Goal: Task Accomplishment & Management: Manage account settings

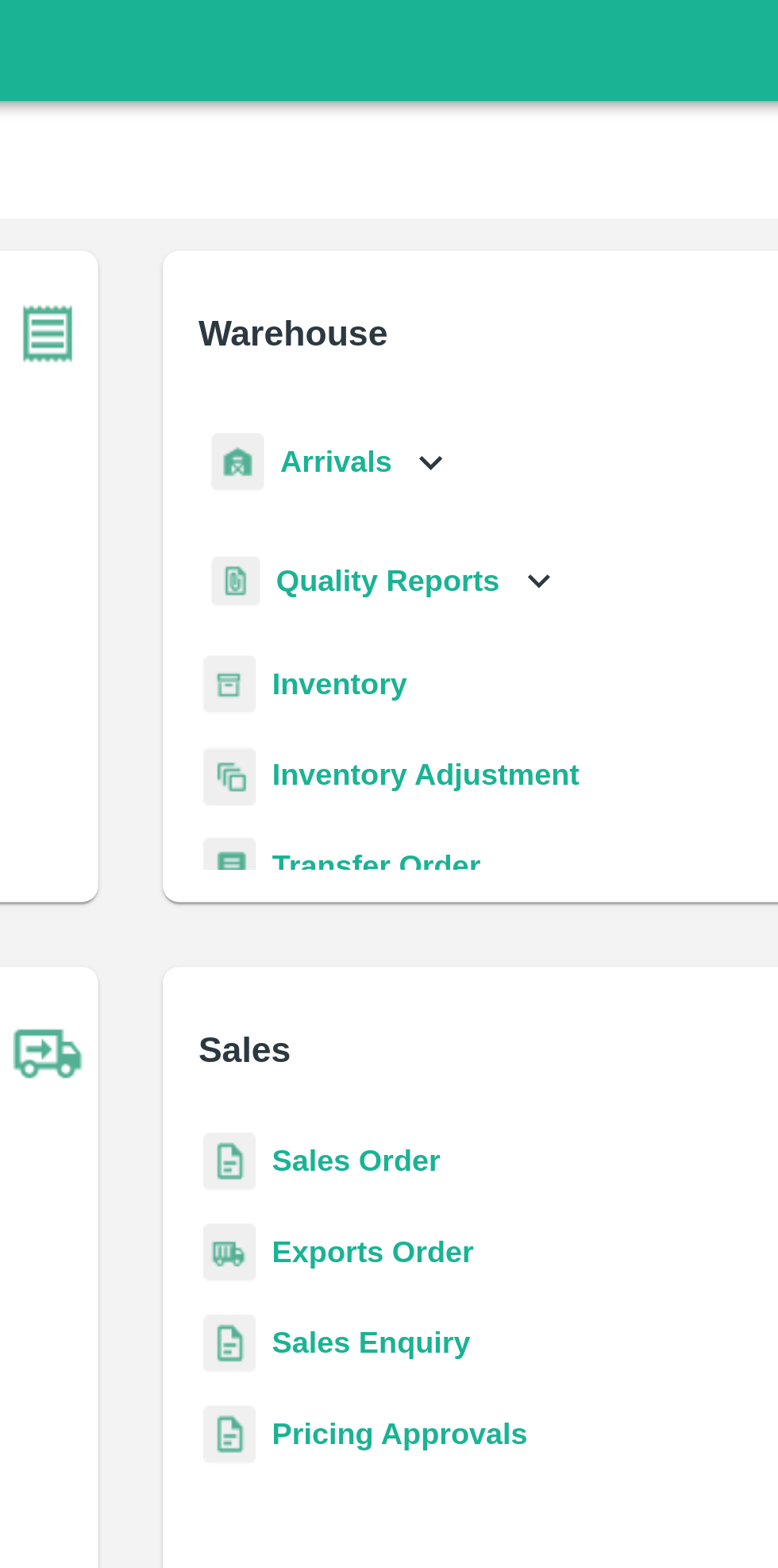
click at [500, 181] on icon at bounding box center [506, 181] width 17 height 17
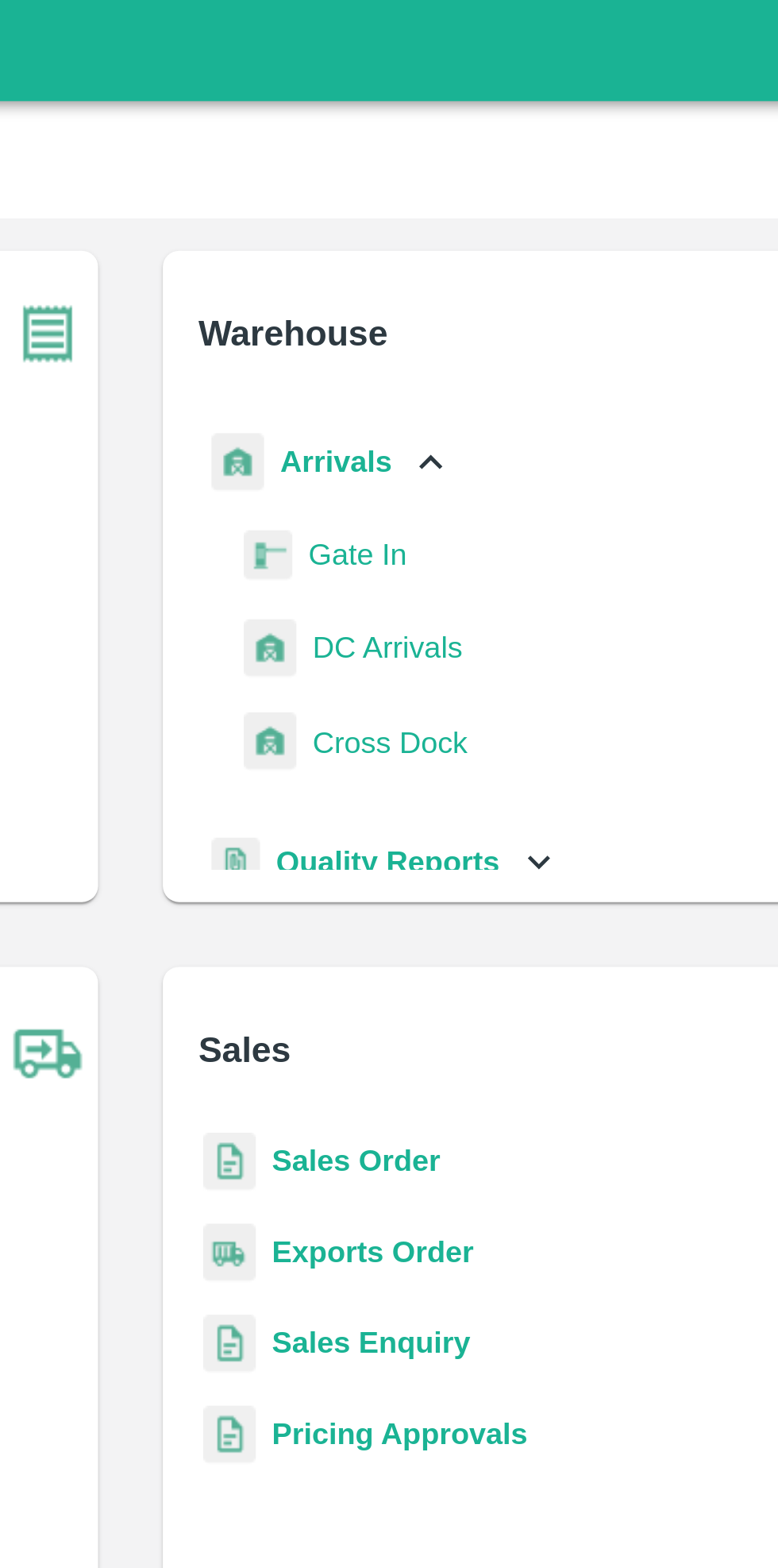
click at [498, 184] on icon at bounding box center [506, 181] width 17 height 17
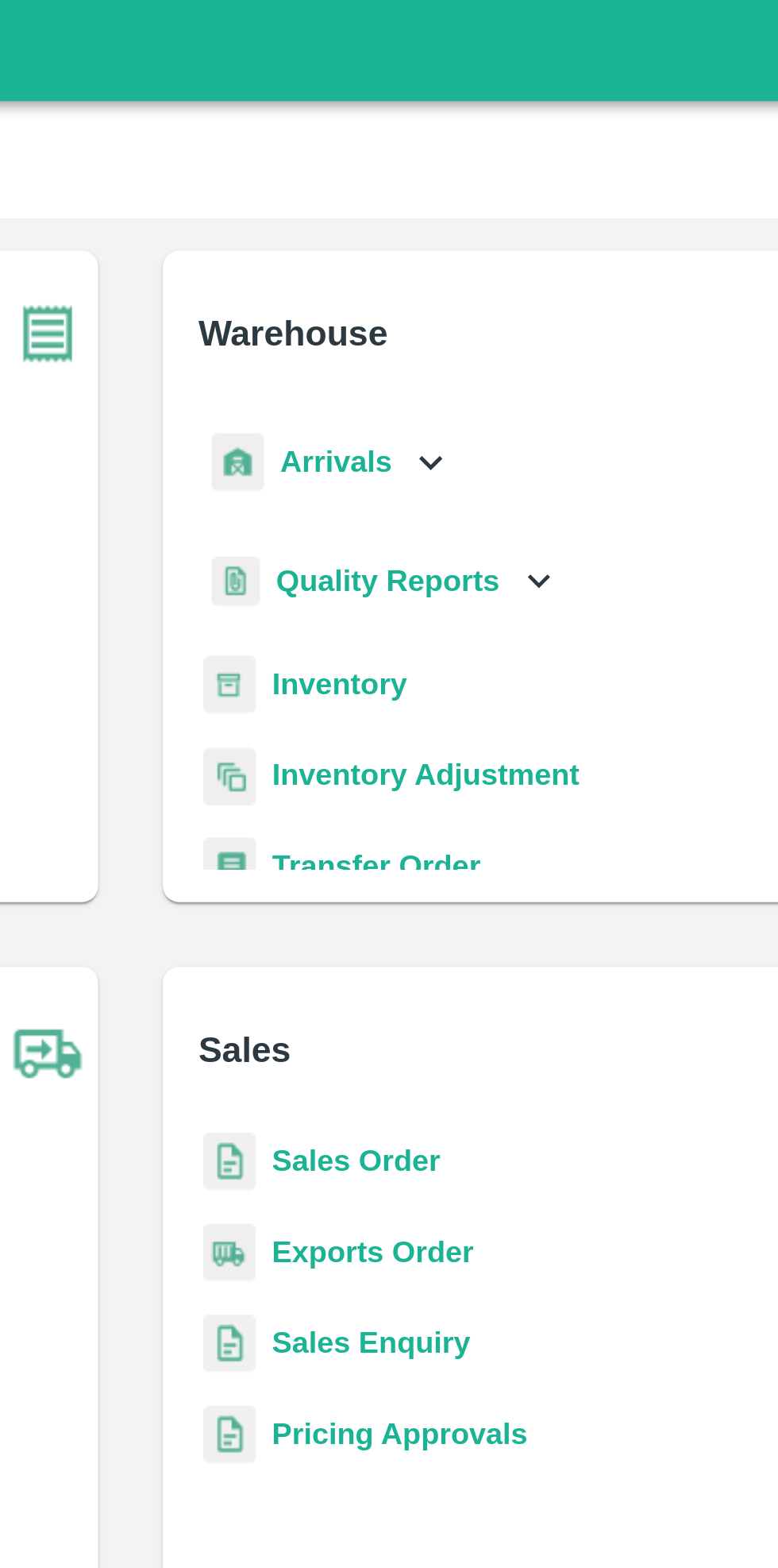
click at [479, 265] on b "Inventory" at bounding box center [471, 268] width 53 height 13
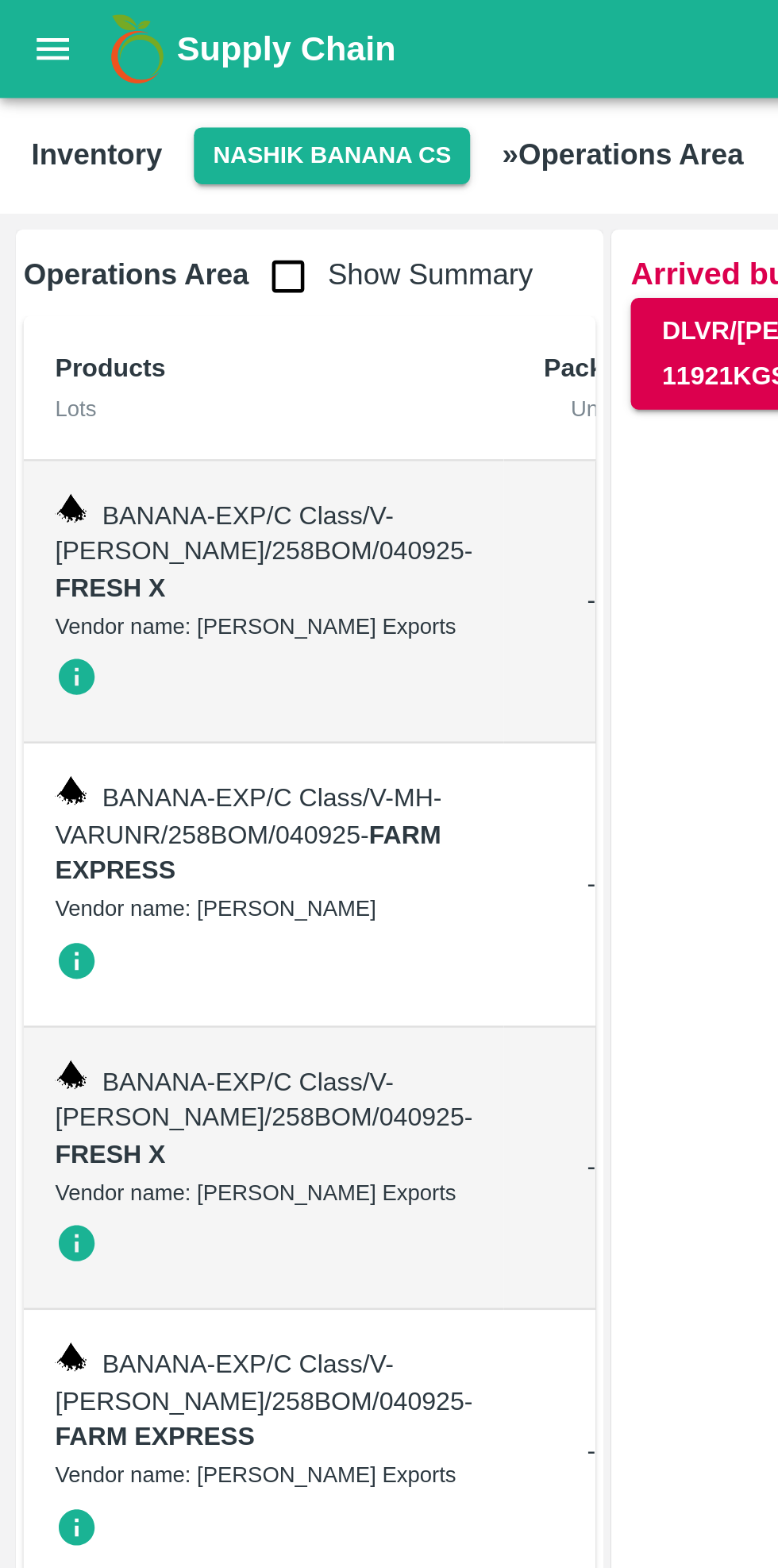
click at [110, 108] on input "checkbox" at bounding box center [116, 111] width 32 height 32
checkbox input "true"
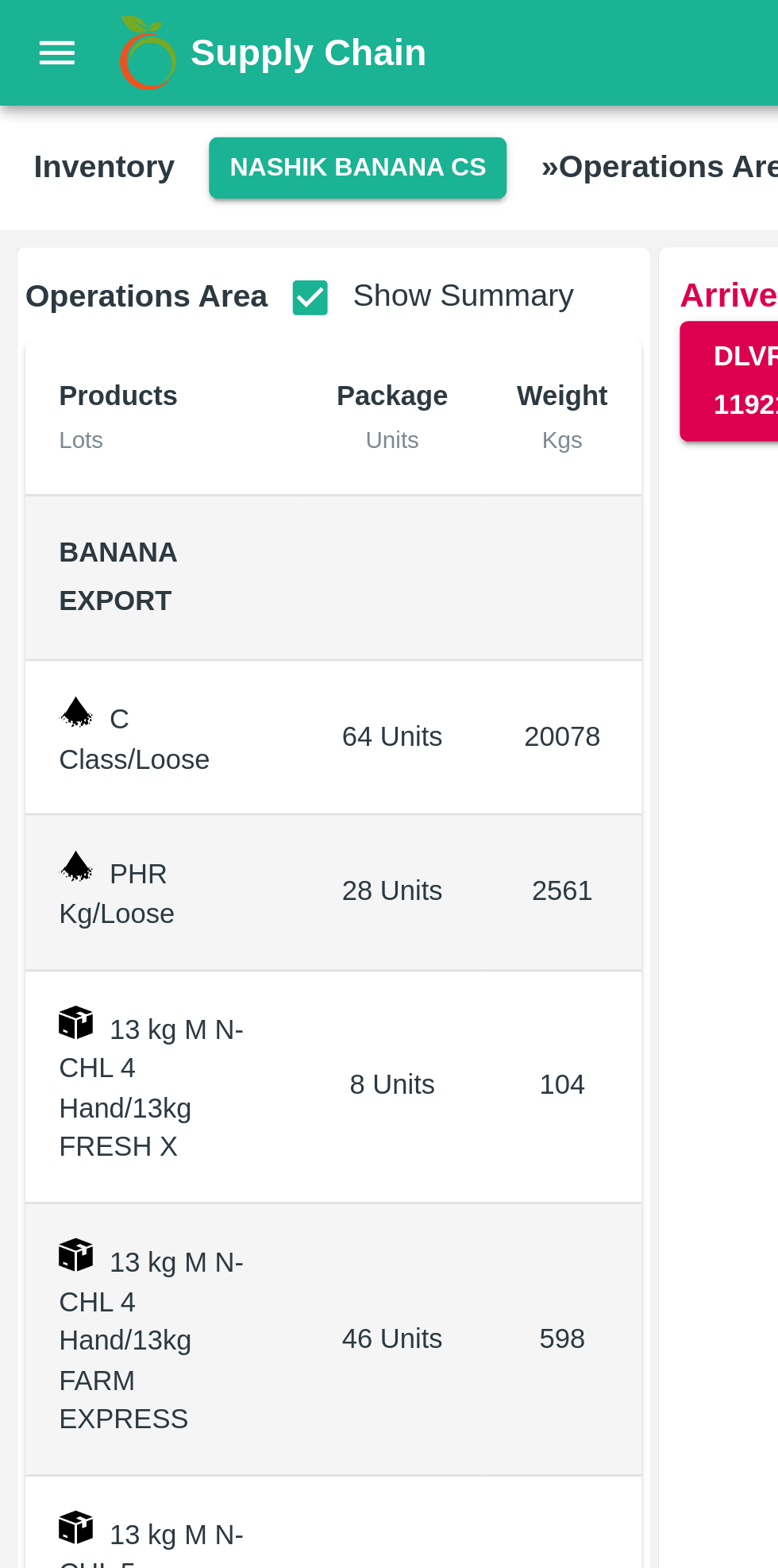
click at [13, 36] on div "Supply Chain" at bounding box center [389, 20] width 778 height 40
click at [21, 30] on button "open drawer" at bounding box center [22, 20] width 36 height 36
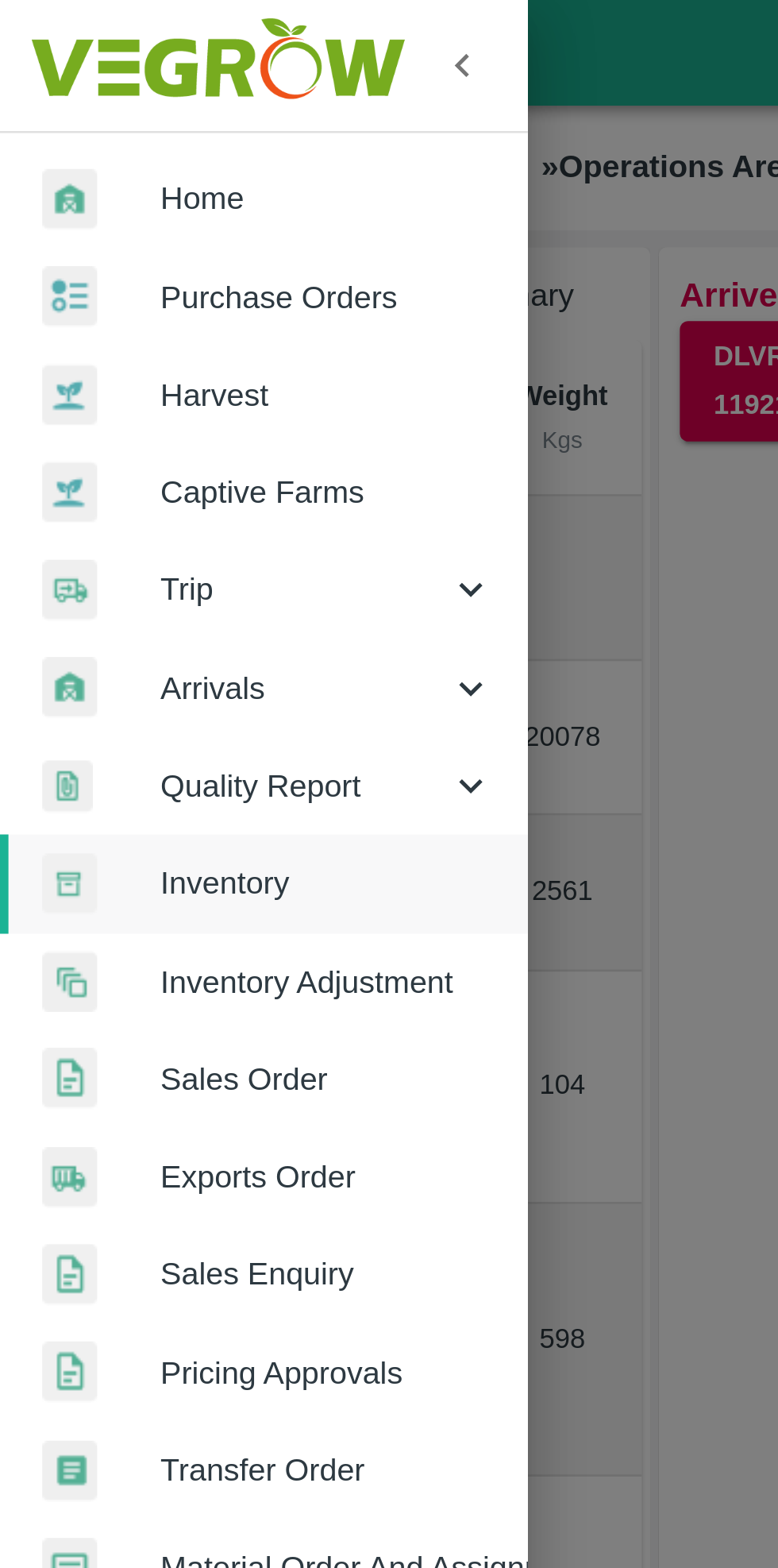
click at [172, 257] on icon at bounding box center [177, 259] width 17 height 17
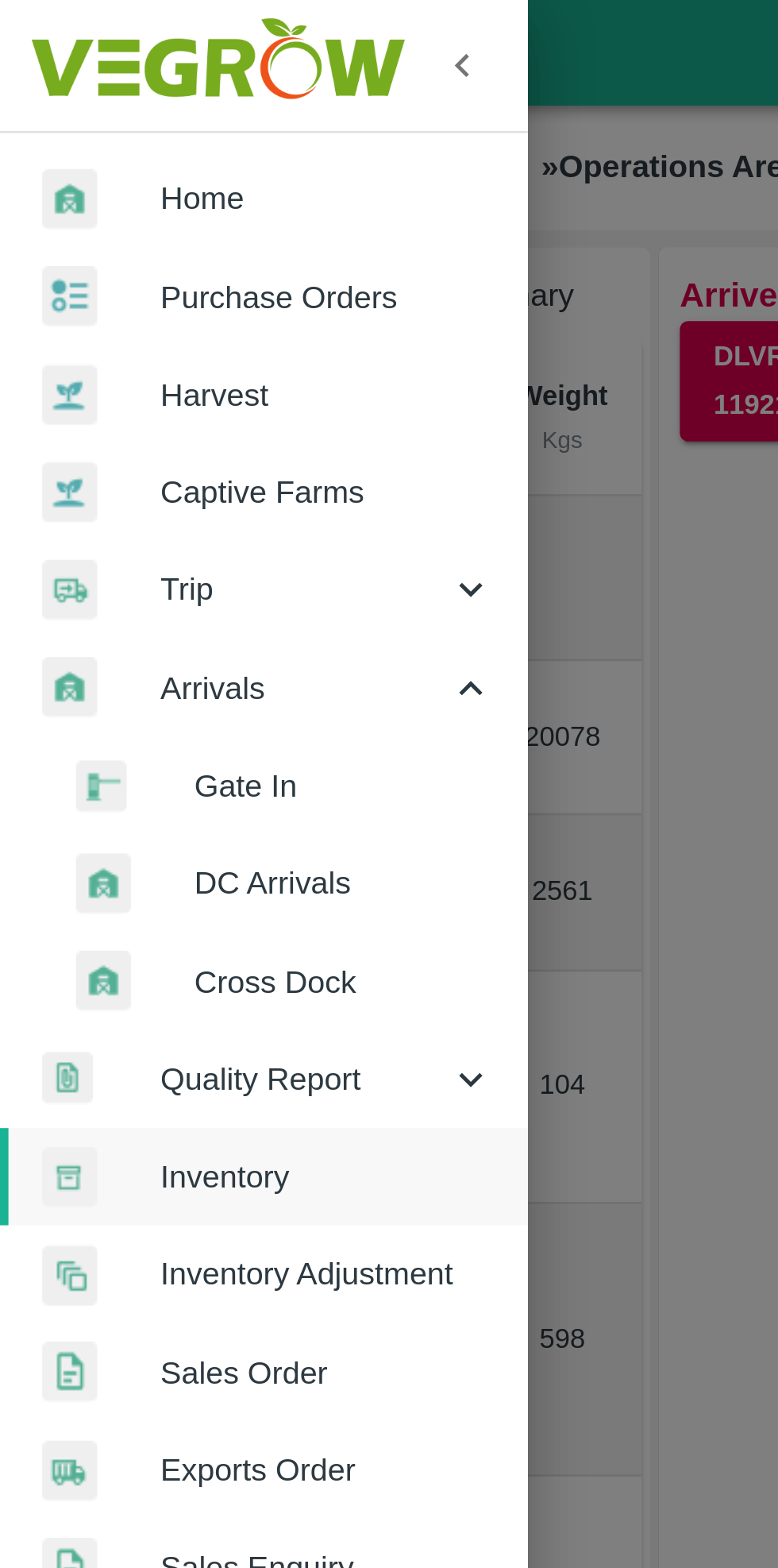
click at [118, 331] on span "DC Arrivals" at bounding box center [129, 332] width 113 height 17
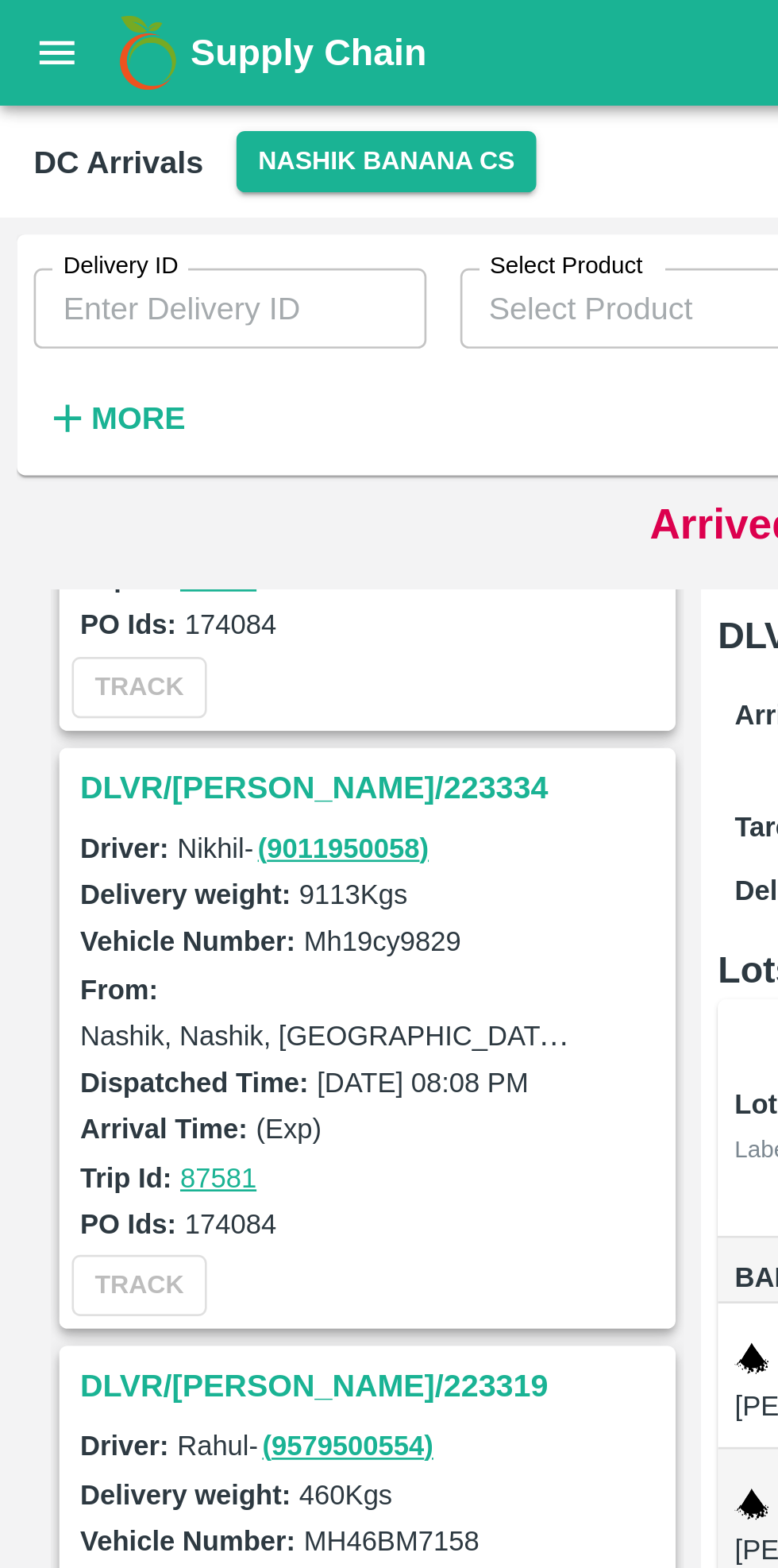
scroll to position [1073, 0]
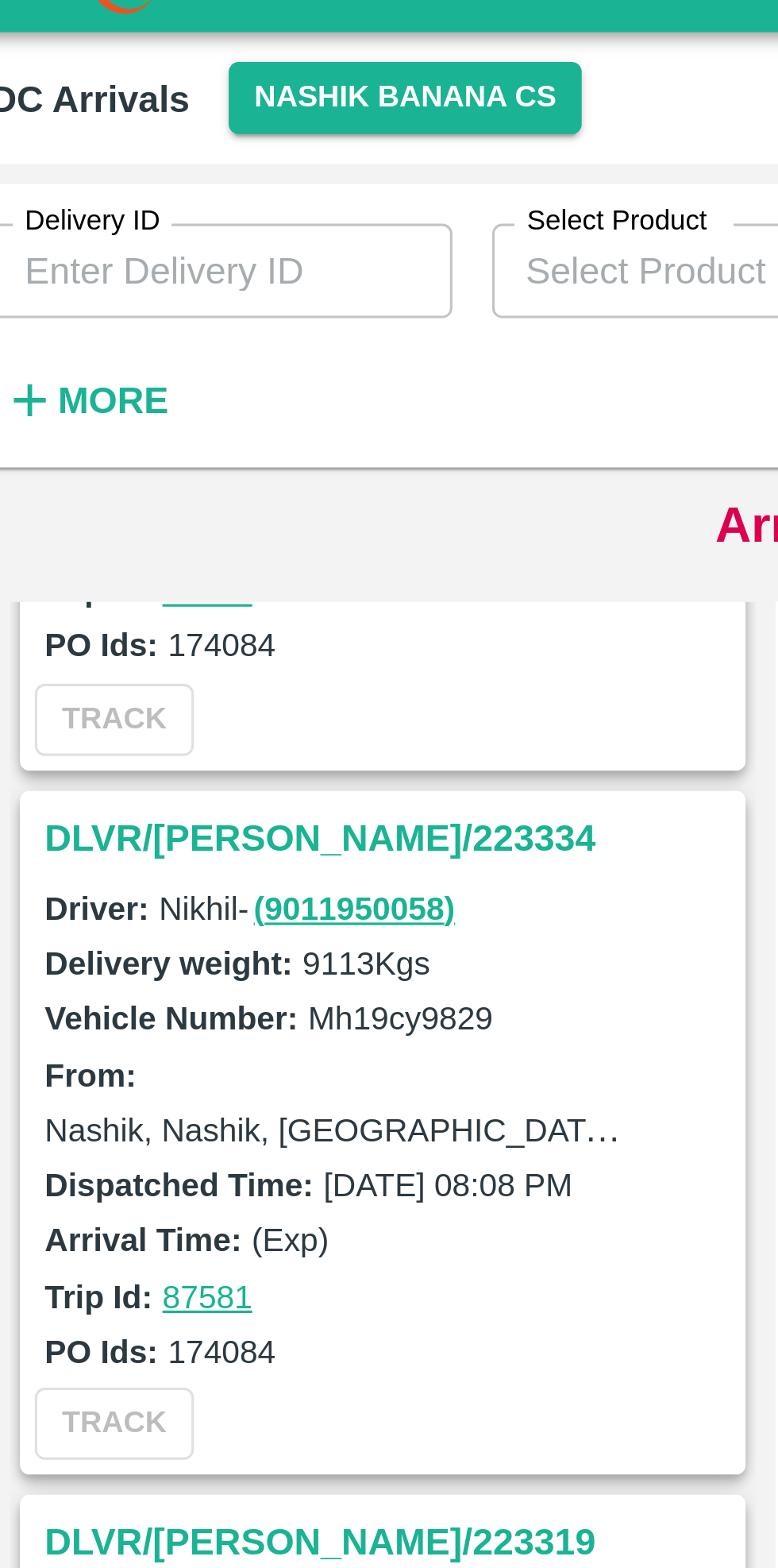
click at [70, 293] on h3 "DLVR/[PERSON_NAME]/223334" at bounding box center [141, 297] width 221 height 21
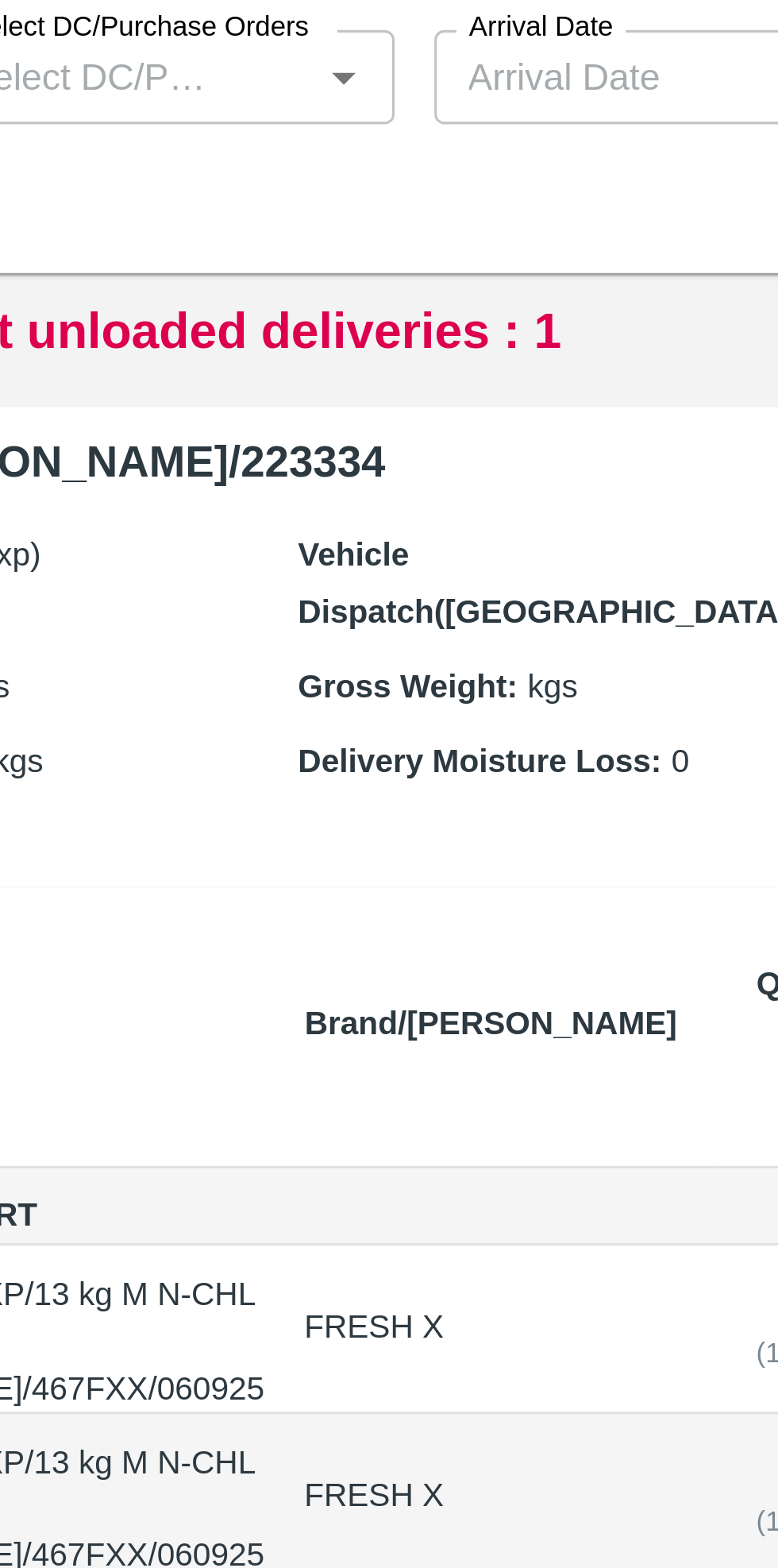
scroll to position [430, 0]
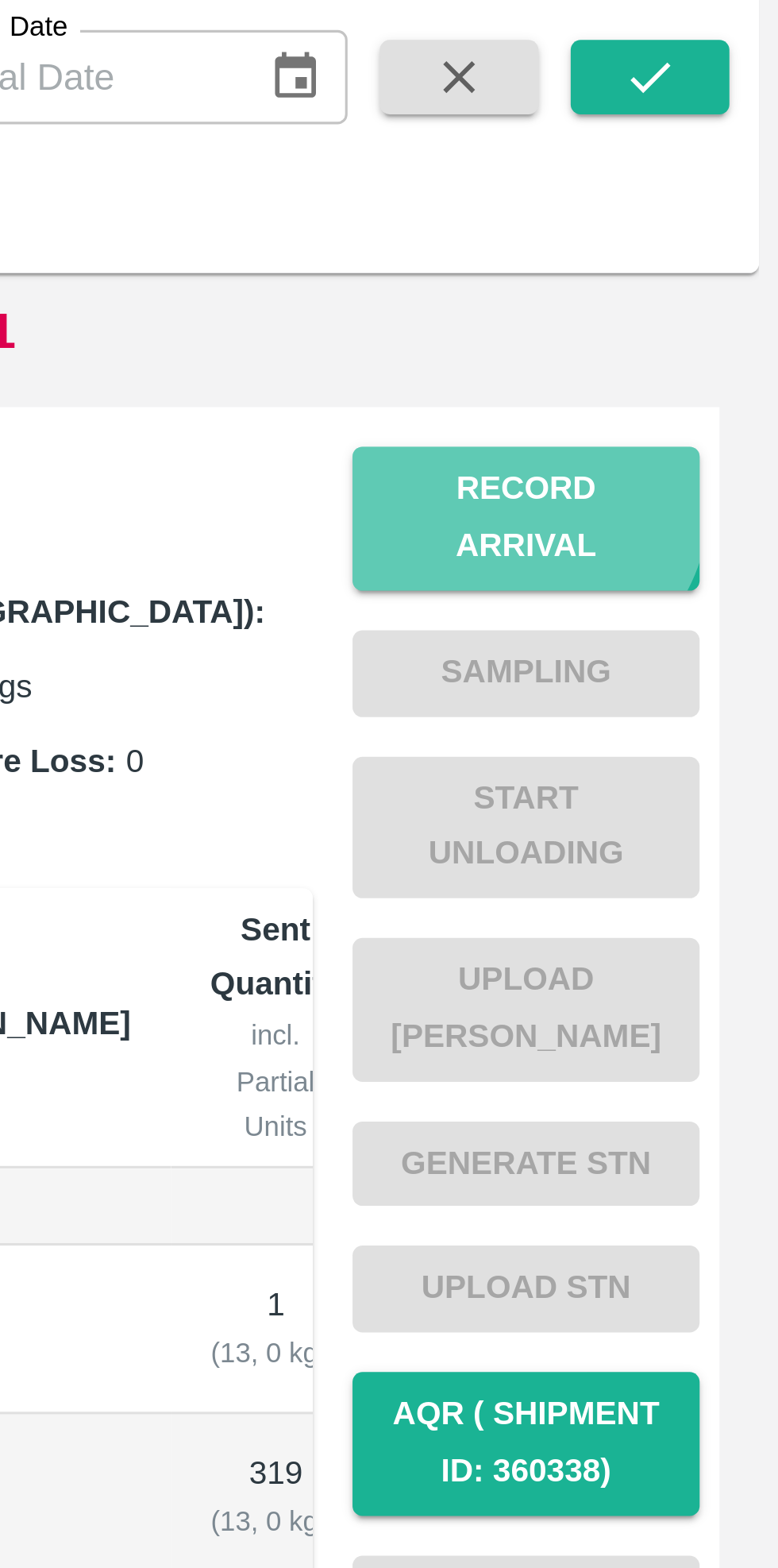
click at [694, 251] on button "Record Arrival" at bounding box center [697, 256] width 111 height 46
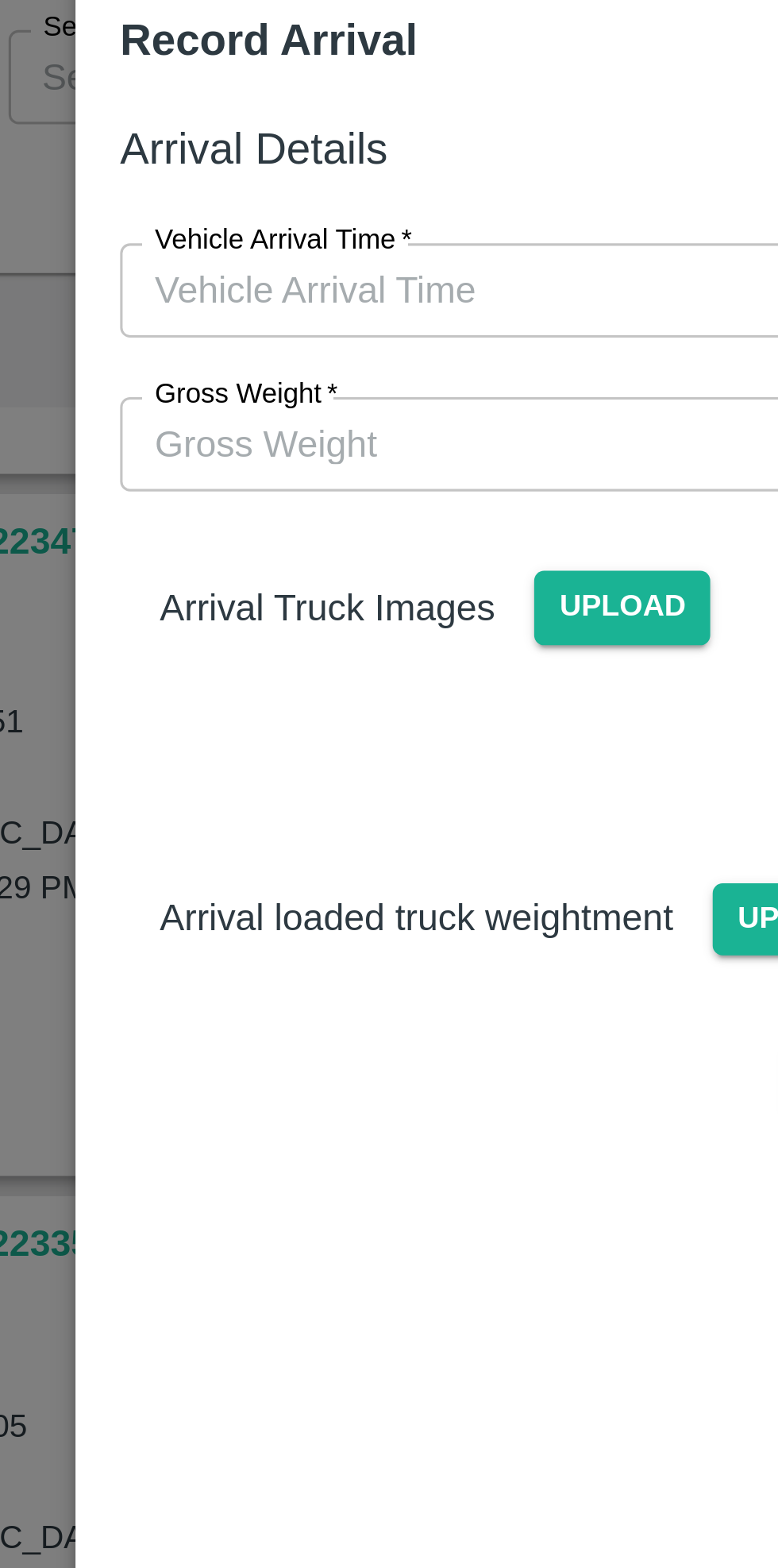
click at [344, 187] on input "Vehicle Arrival Time   *" at bounding box center [383, 184] width 349 height 30
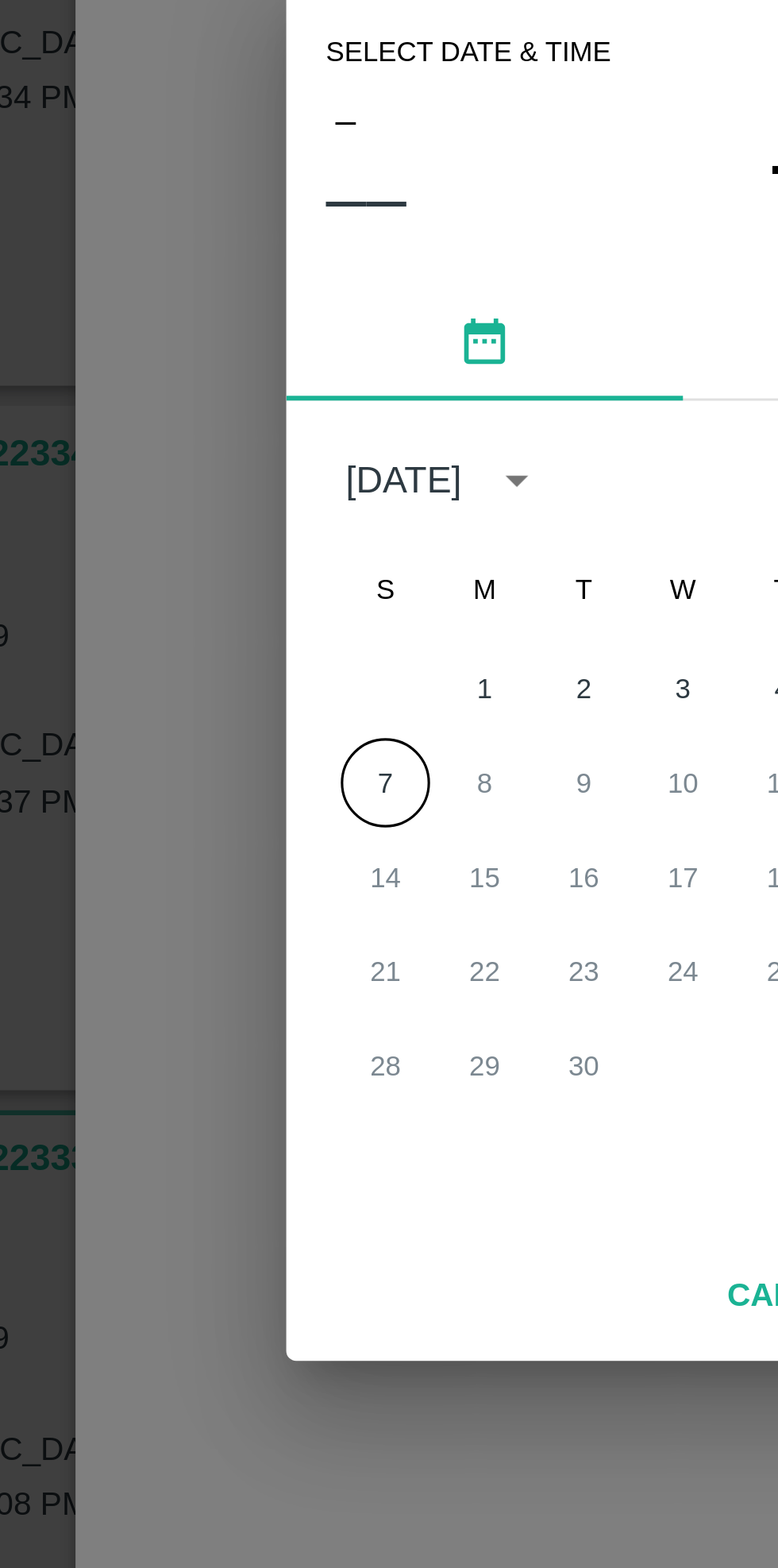
click at [293, 824] on button "7" at bounding box center [293, 820] width 28 height 28
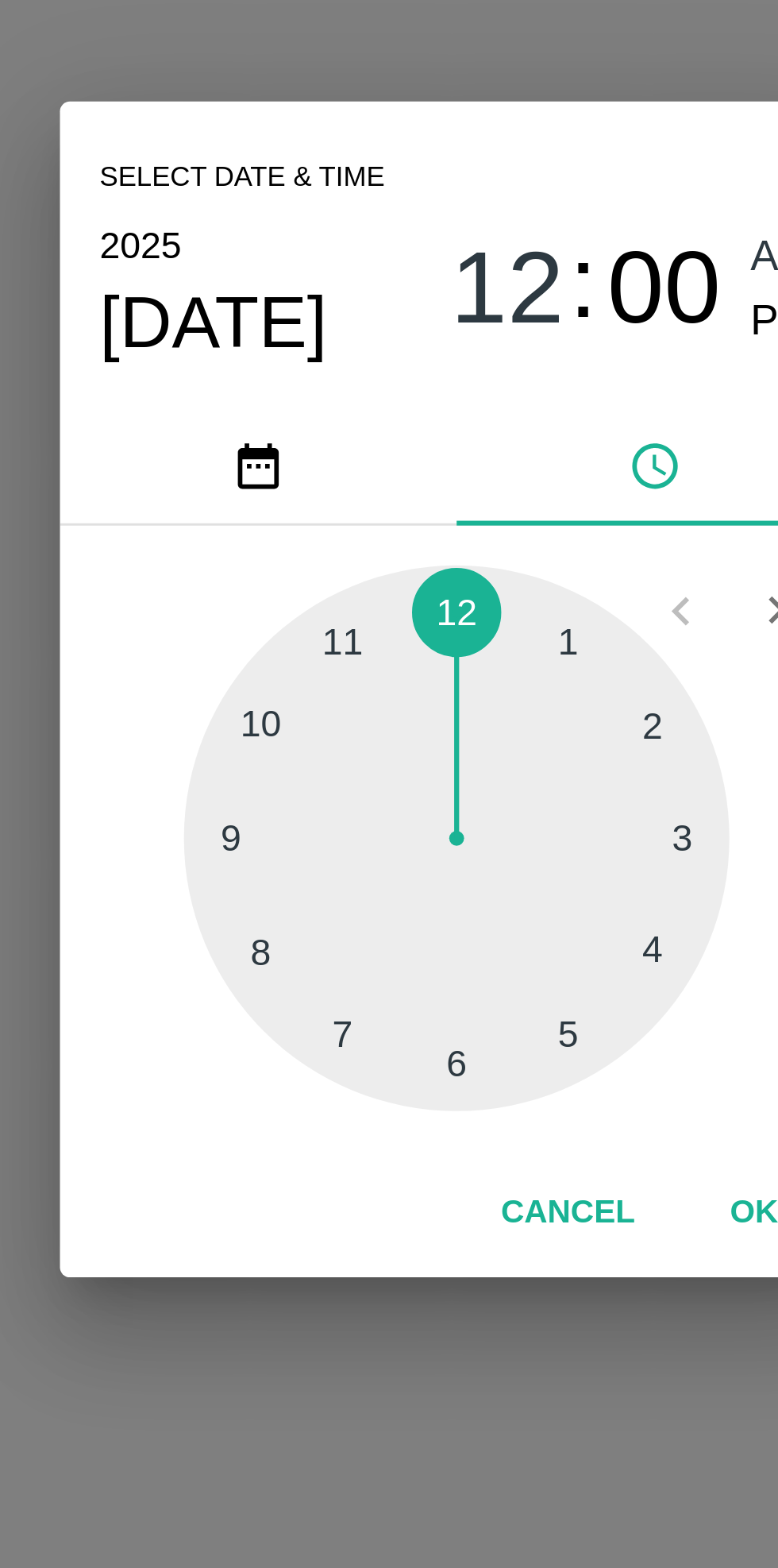
click at [424, 903] on div at bounding box center [389, 831] width 174 height 174
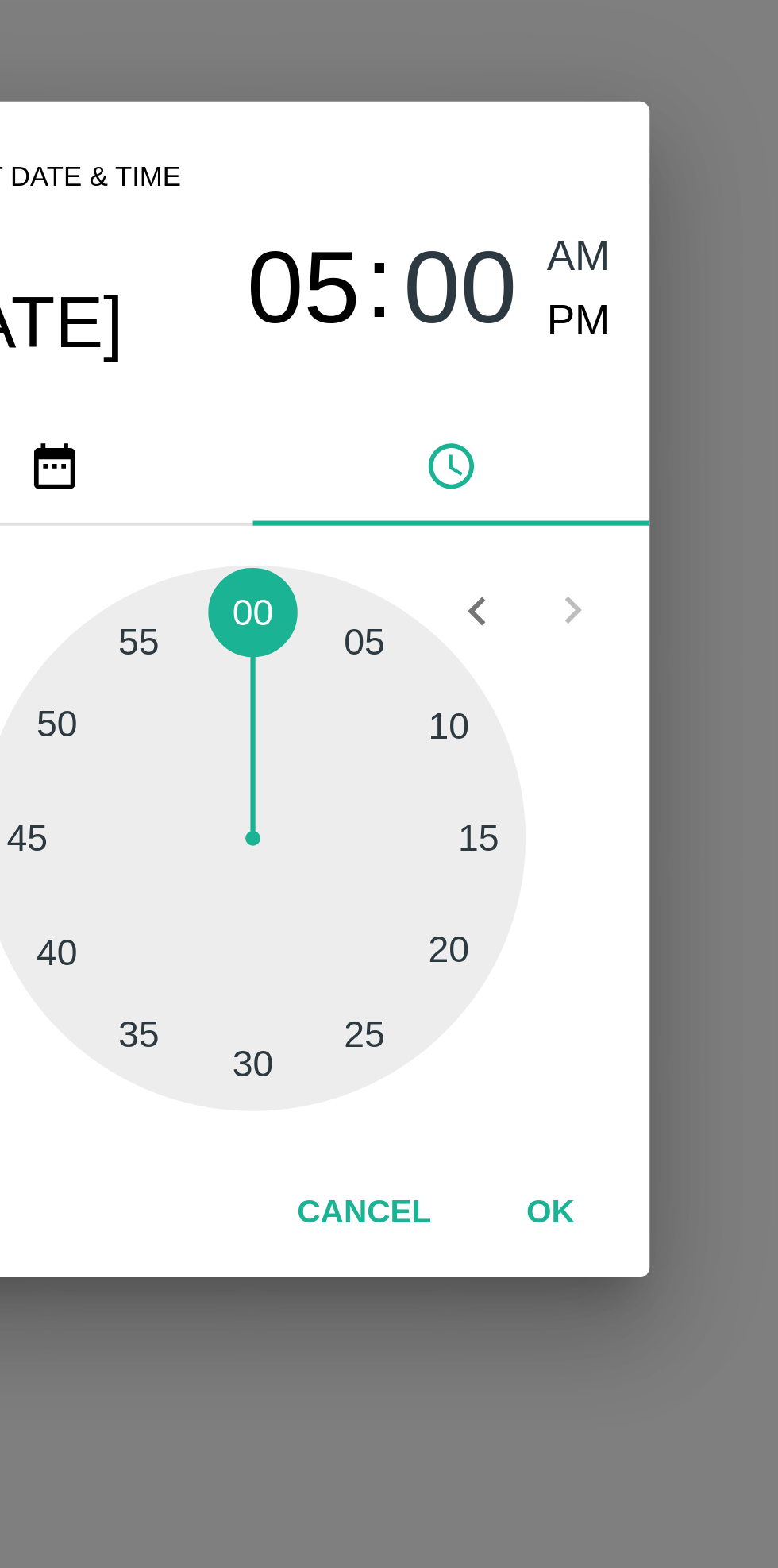
click at [486, 954] on button "OK" at bounding box center [484, 952] width 51 height 28
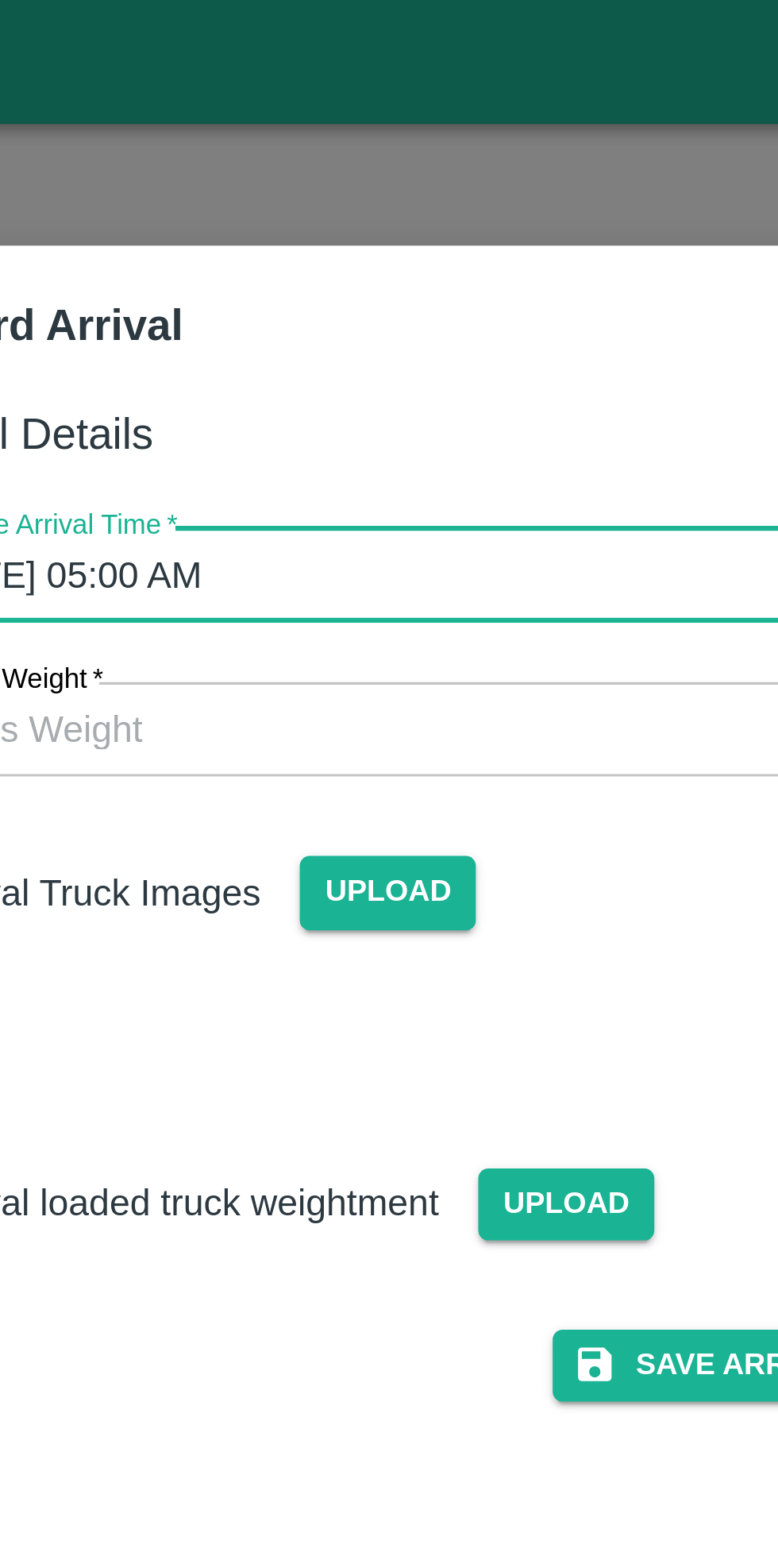
click at [386, 185] on input "[DATE] 05:00 AM" at bounding box center [383, 184] width 349 height 30
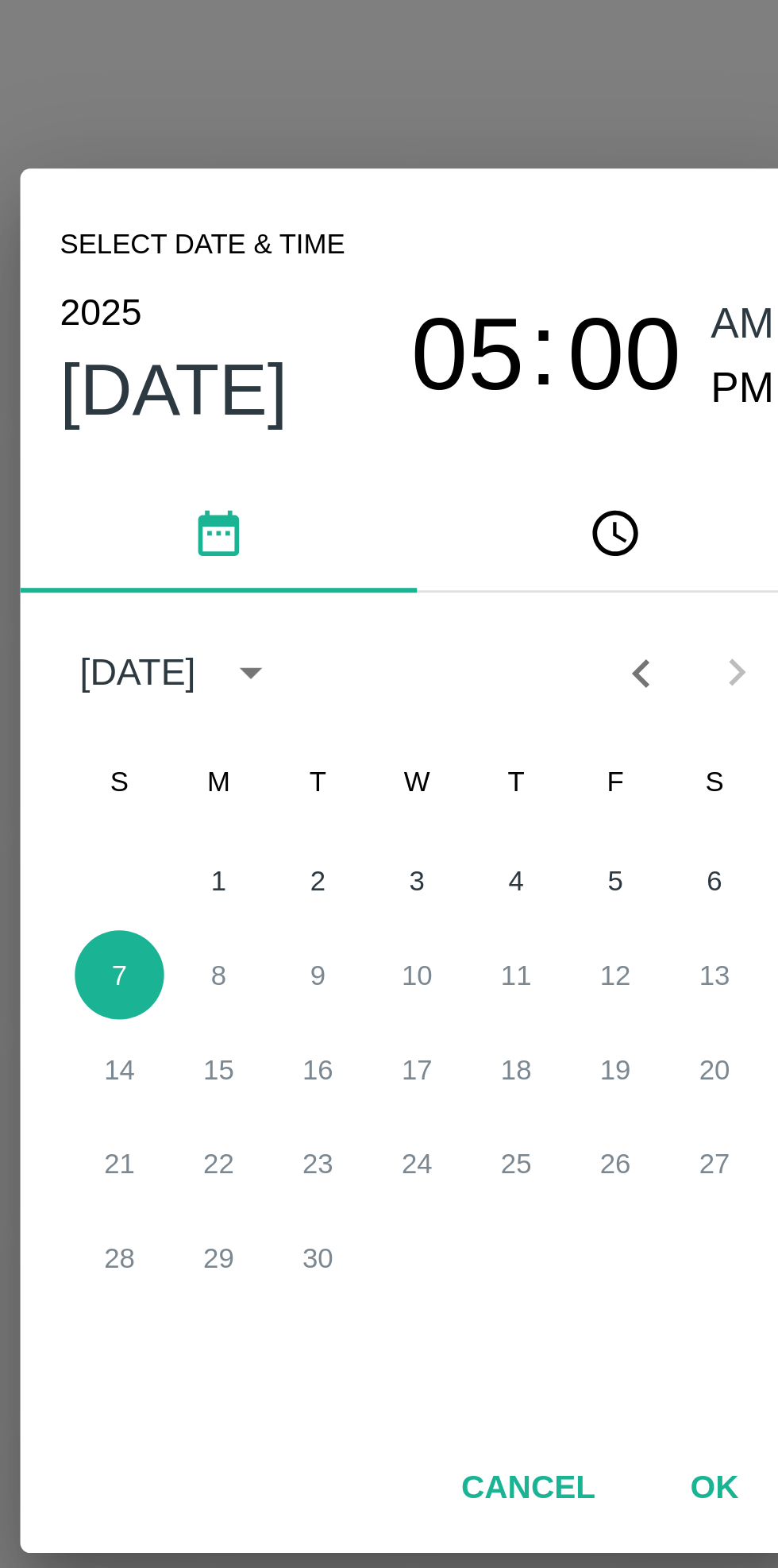
click at [493, 626] on span "PM" at bounding box center [493, 633] width 21 height 22
type input "[DATE] 05:00 PM"
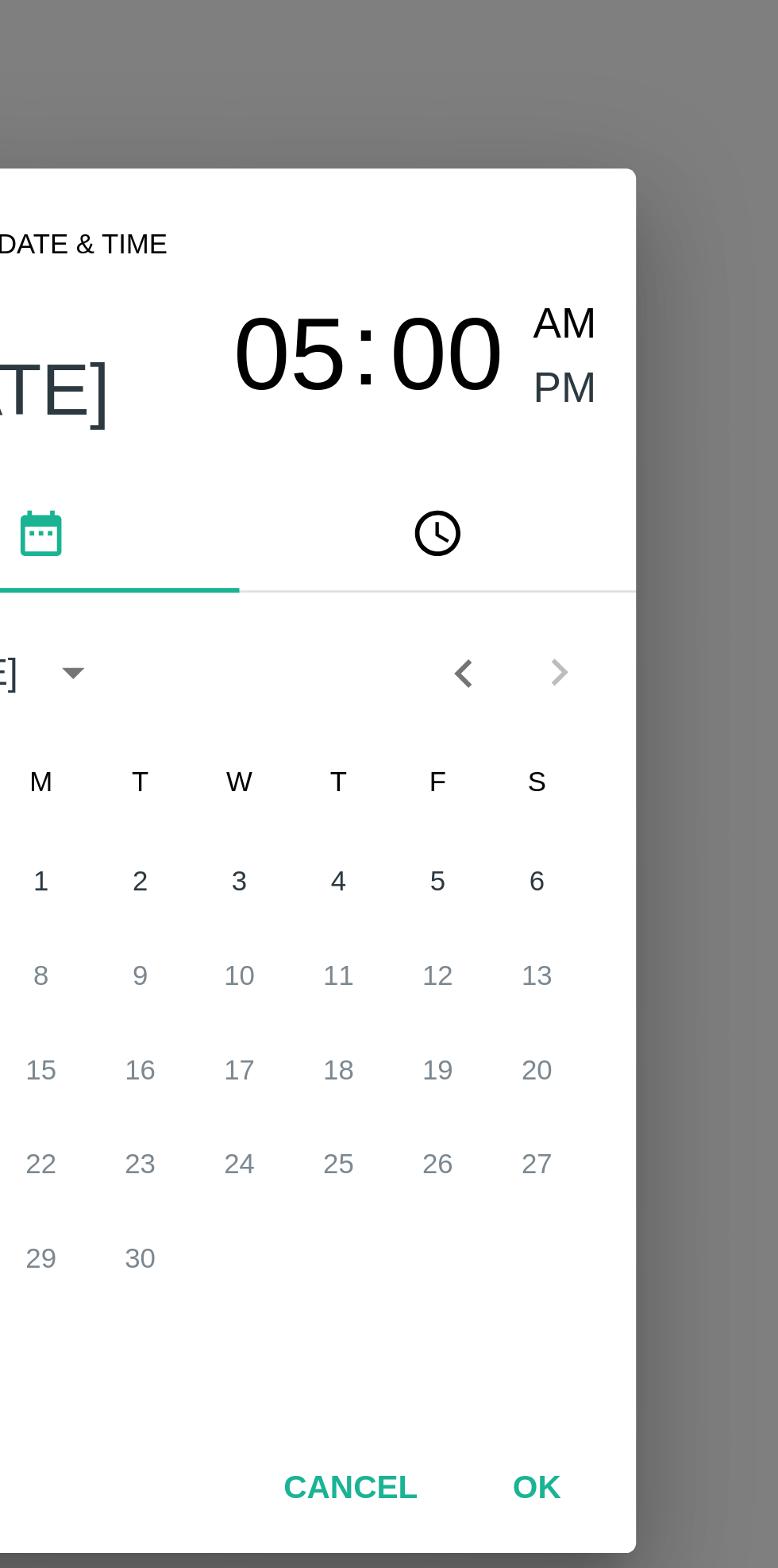
click at [485, 991] on button "OK" at bounding box center [484, 985] width 51 height 28
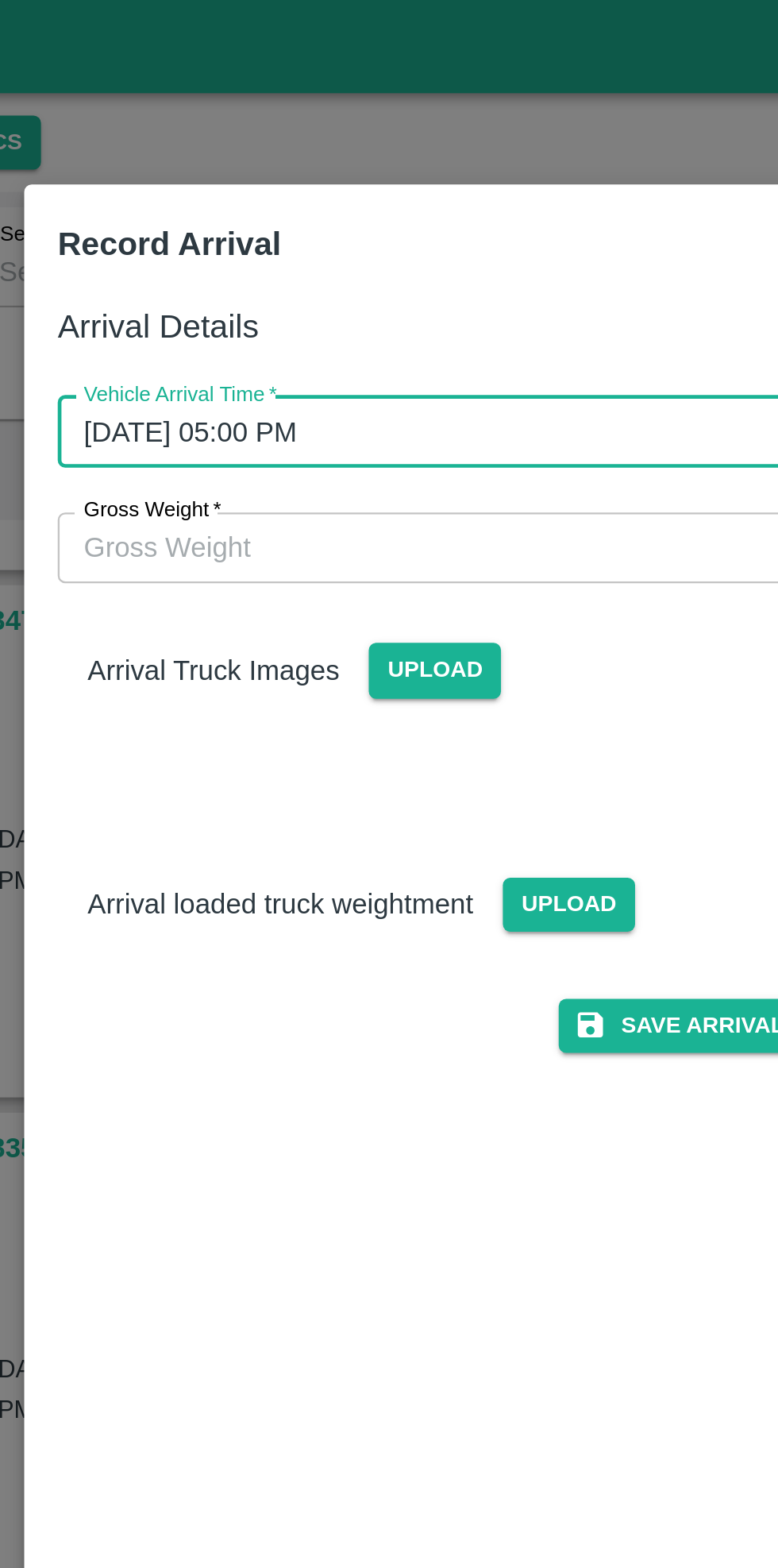
click at [374, 226] on input "Gross Weight   *" at bounding box center [373, 233] width 329 height 30
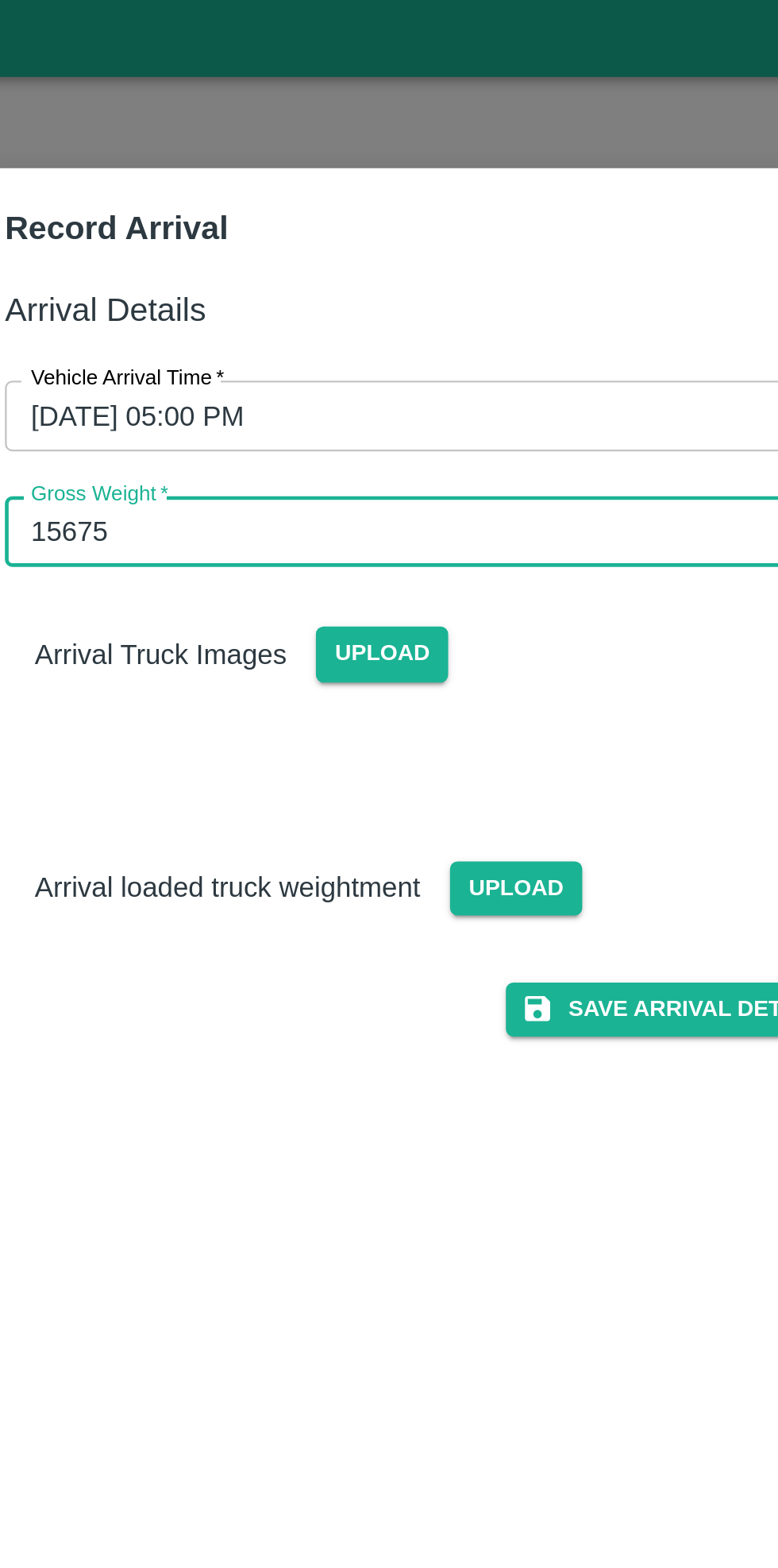
type input "15675"
click at [424, 389] on span "Upload" at bounding box center [426, 385] width 56 height 23
click at [0, 0] on input "Upload" at bounding box center [0, 0] width 0 height 0
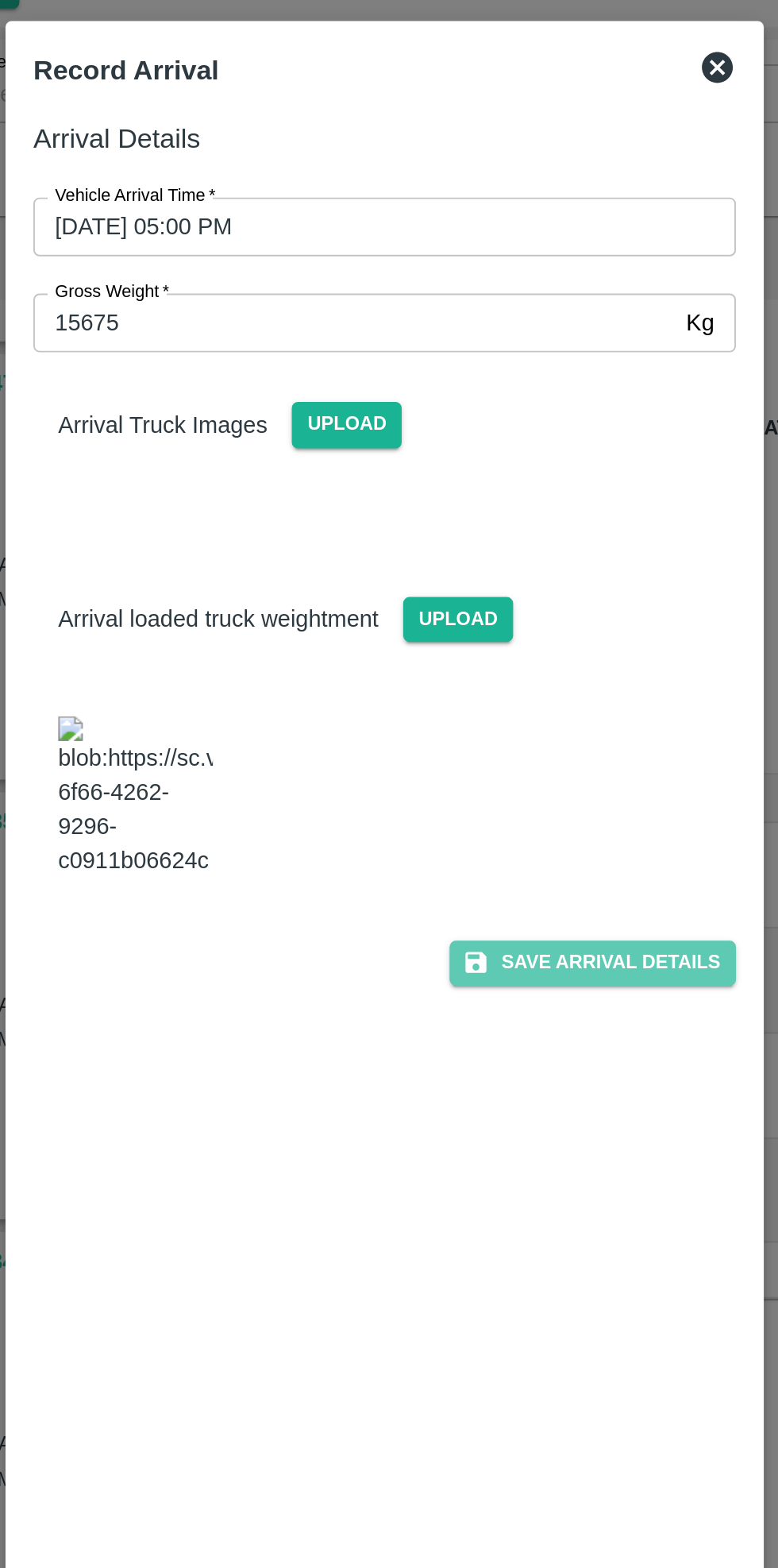
click at [510, 551] on button "Save Arrival Details" at bounding box center [496, 562] width 147 height 23
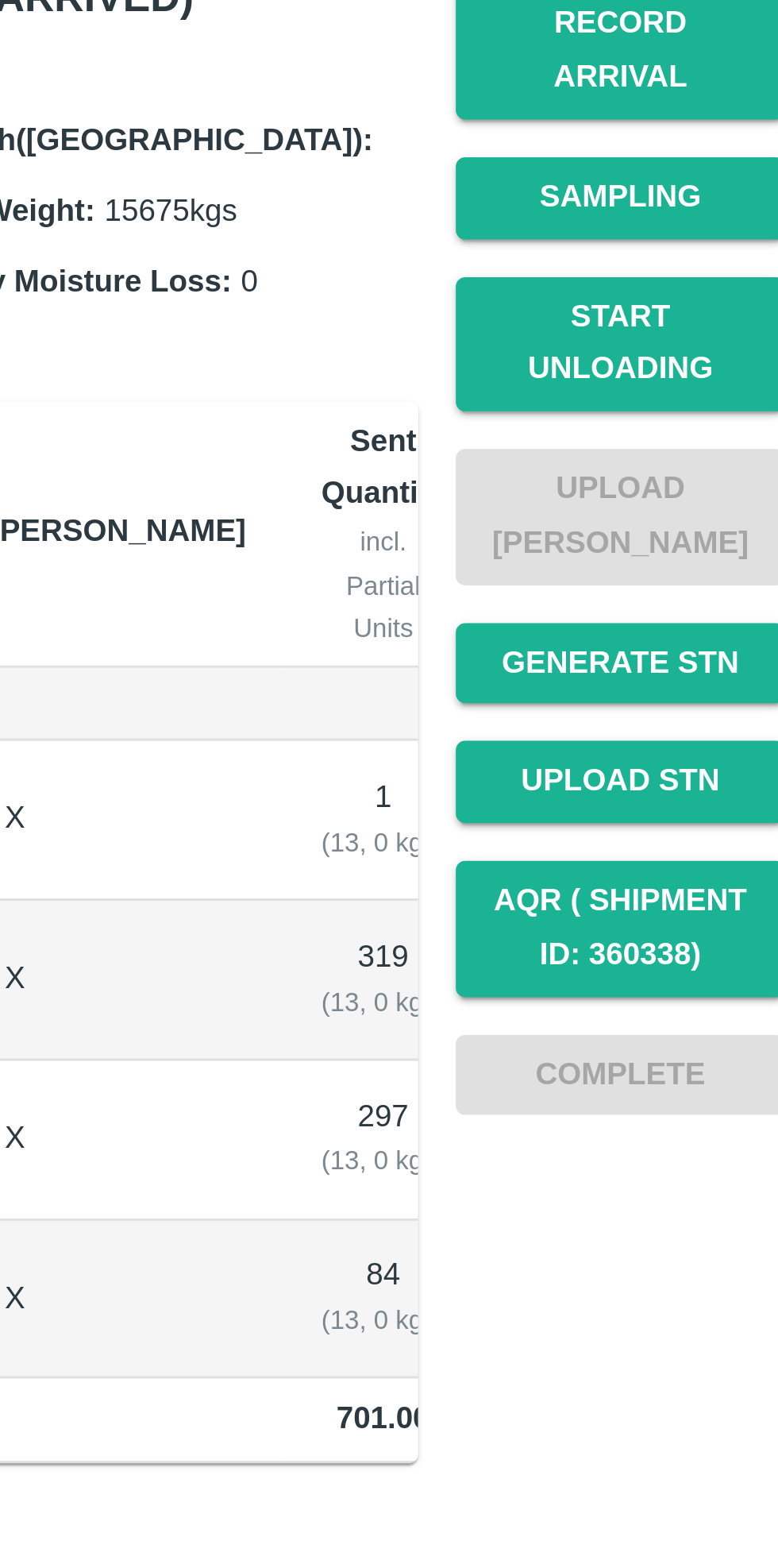
click at [702, 336] on button "Start Unloading" at bounding box center [697, 356] width 111 height 46
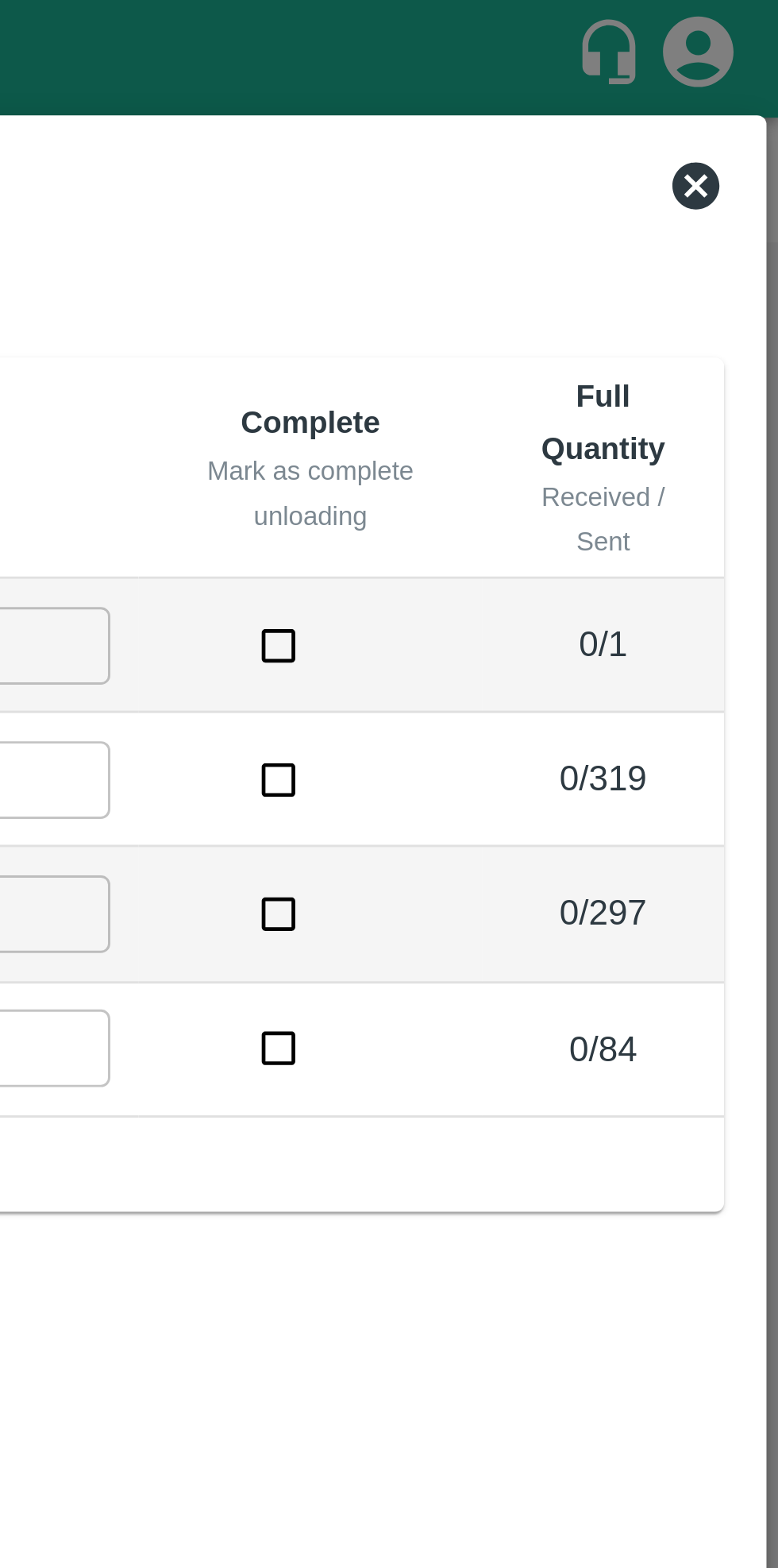
scroll to position [0, 0]
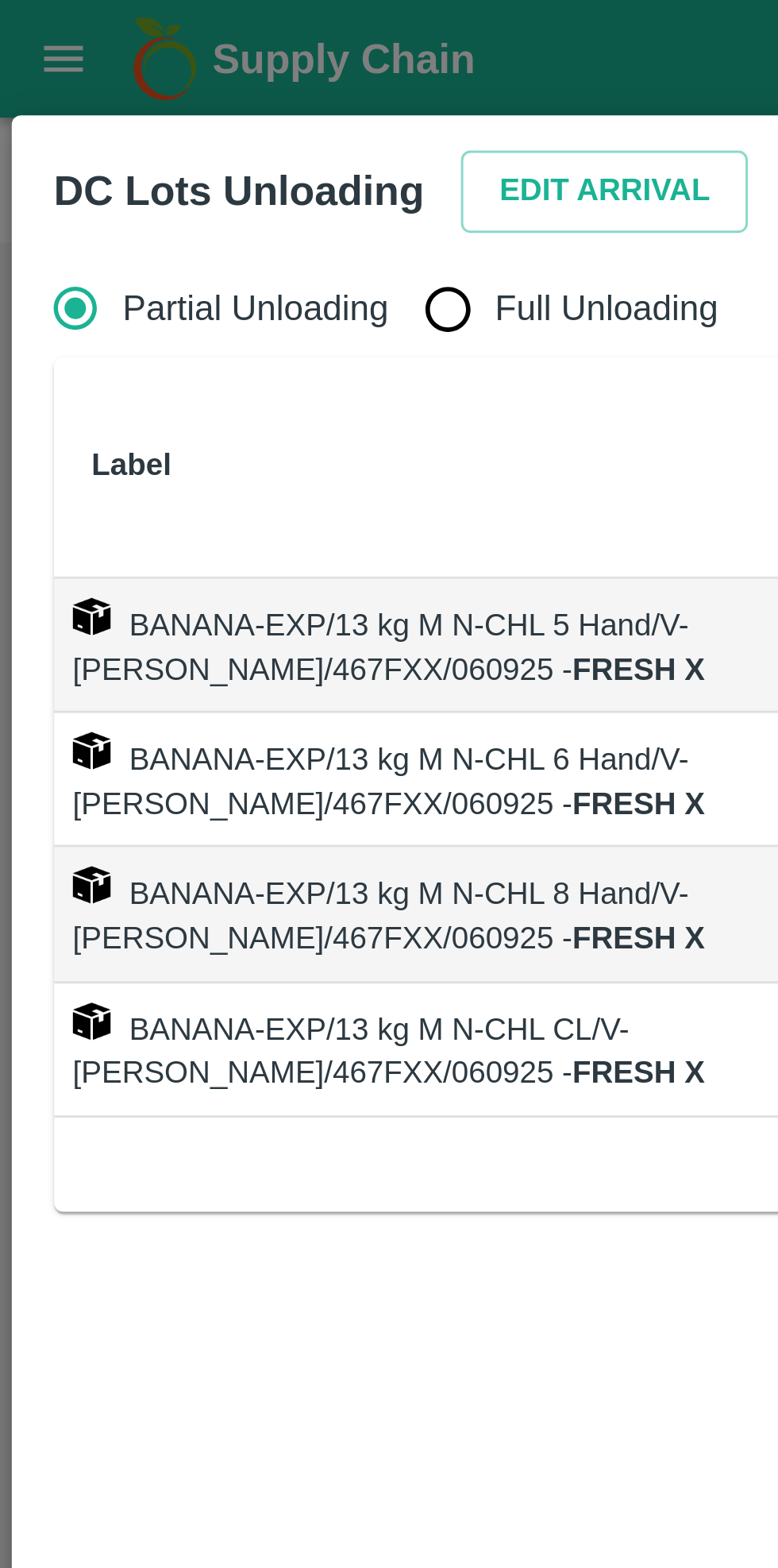
click at [198, 60] on button "Edit Arrival" at bounding box center [204, 65] width 97 height 28
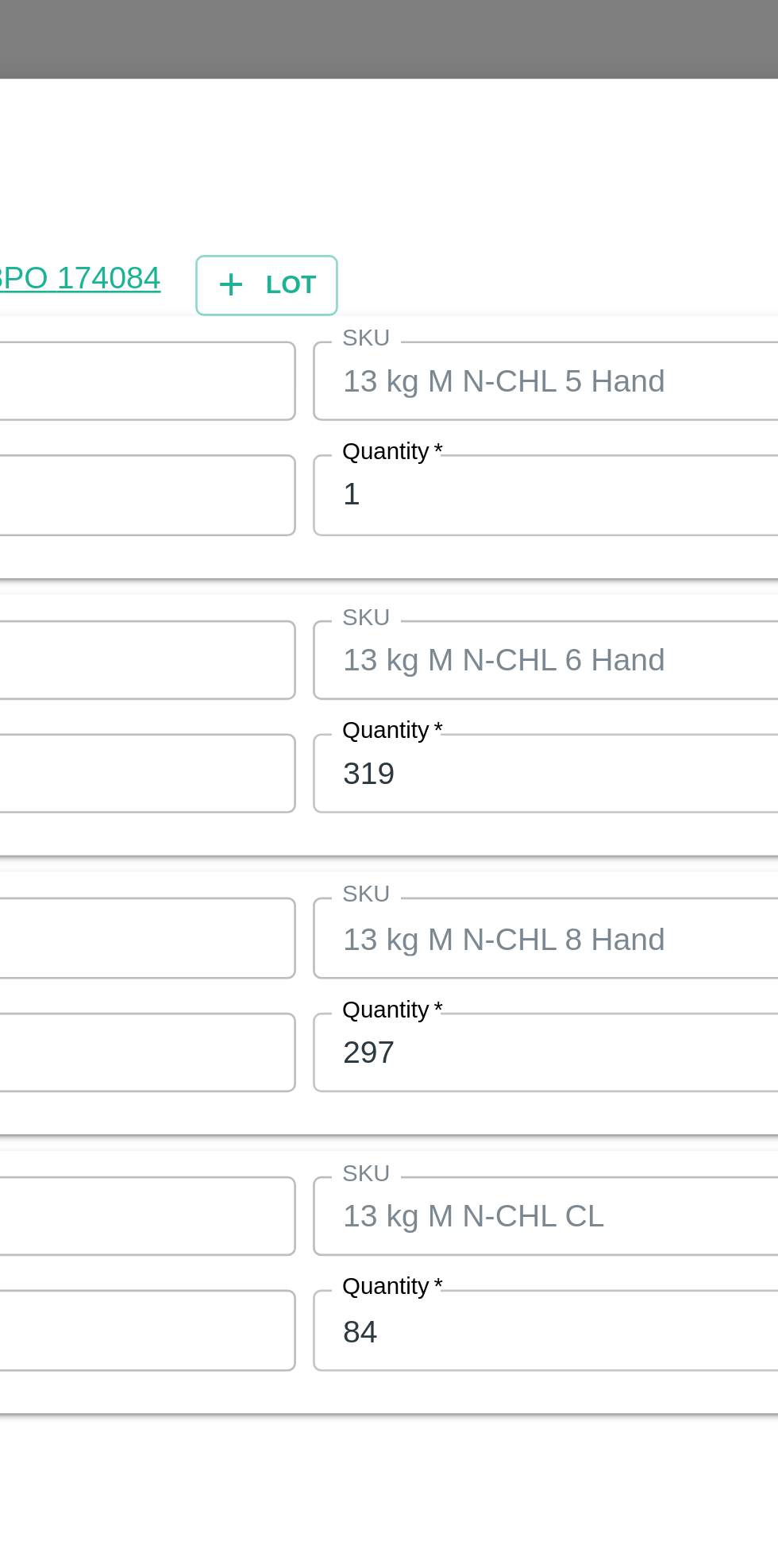
click at [322, 761] on input "319" at bounding box center [360, 760] width 207 height 30
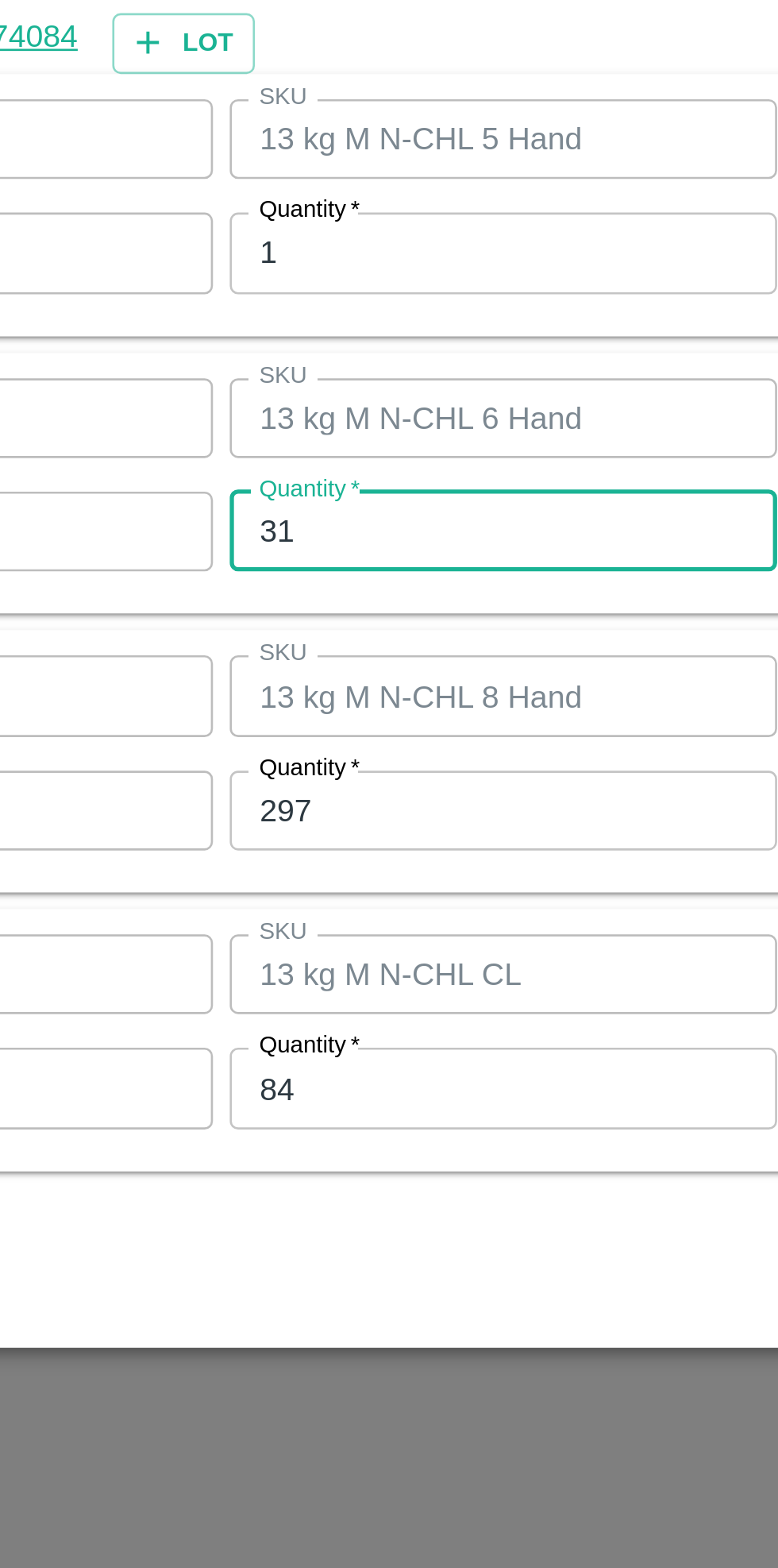
type input "3"
type input "251"
click at [328, 861] on input "297" at bounding box center [360, 866] width 207 height 30
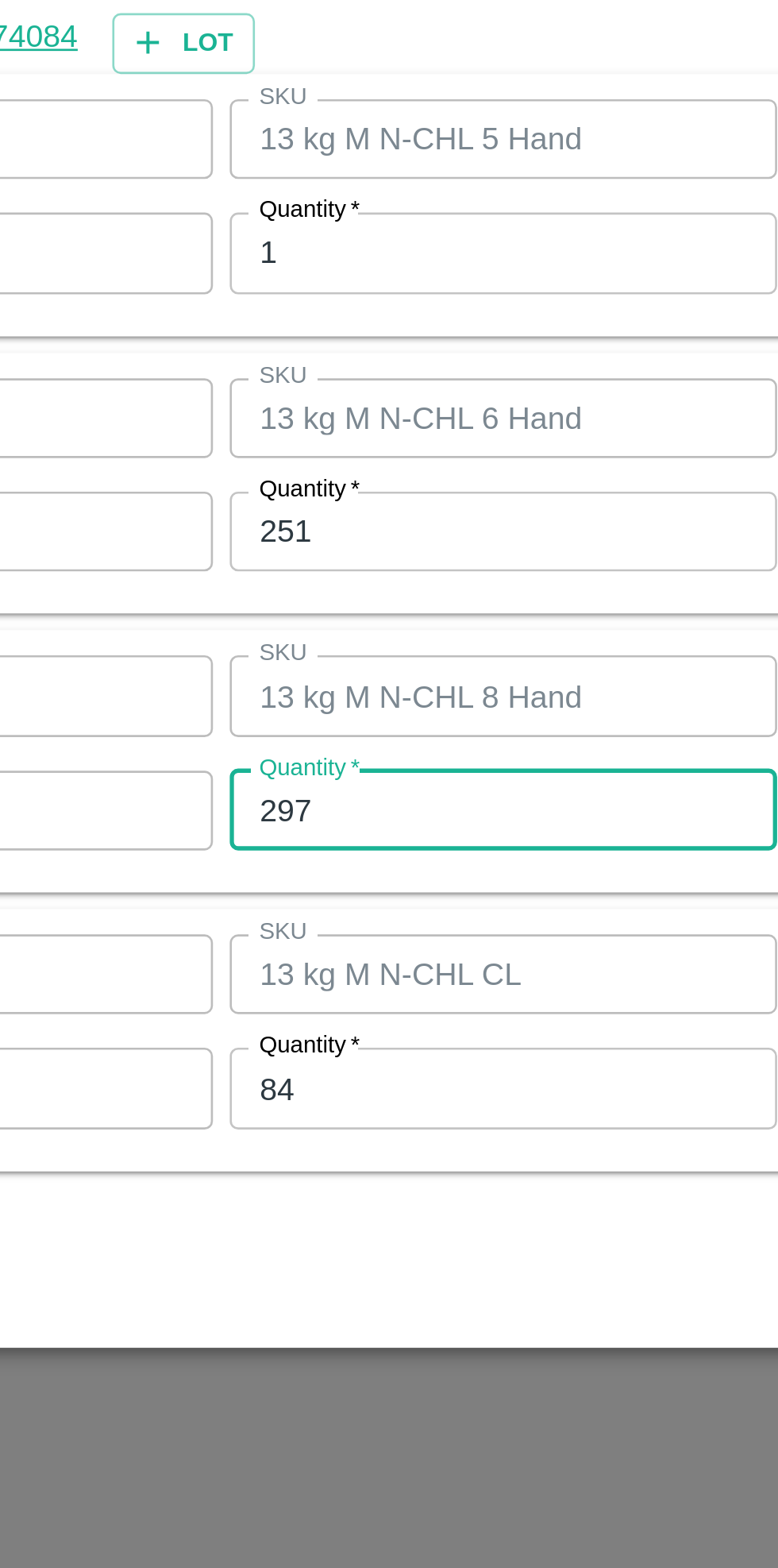
click at [320, 866] on input "297" at bounding box center [360, 866] width 207 height 30
type input "2"
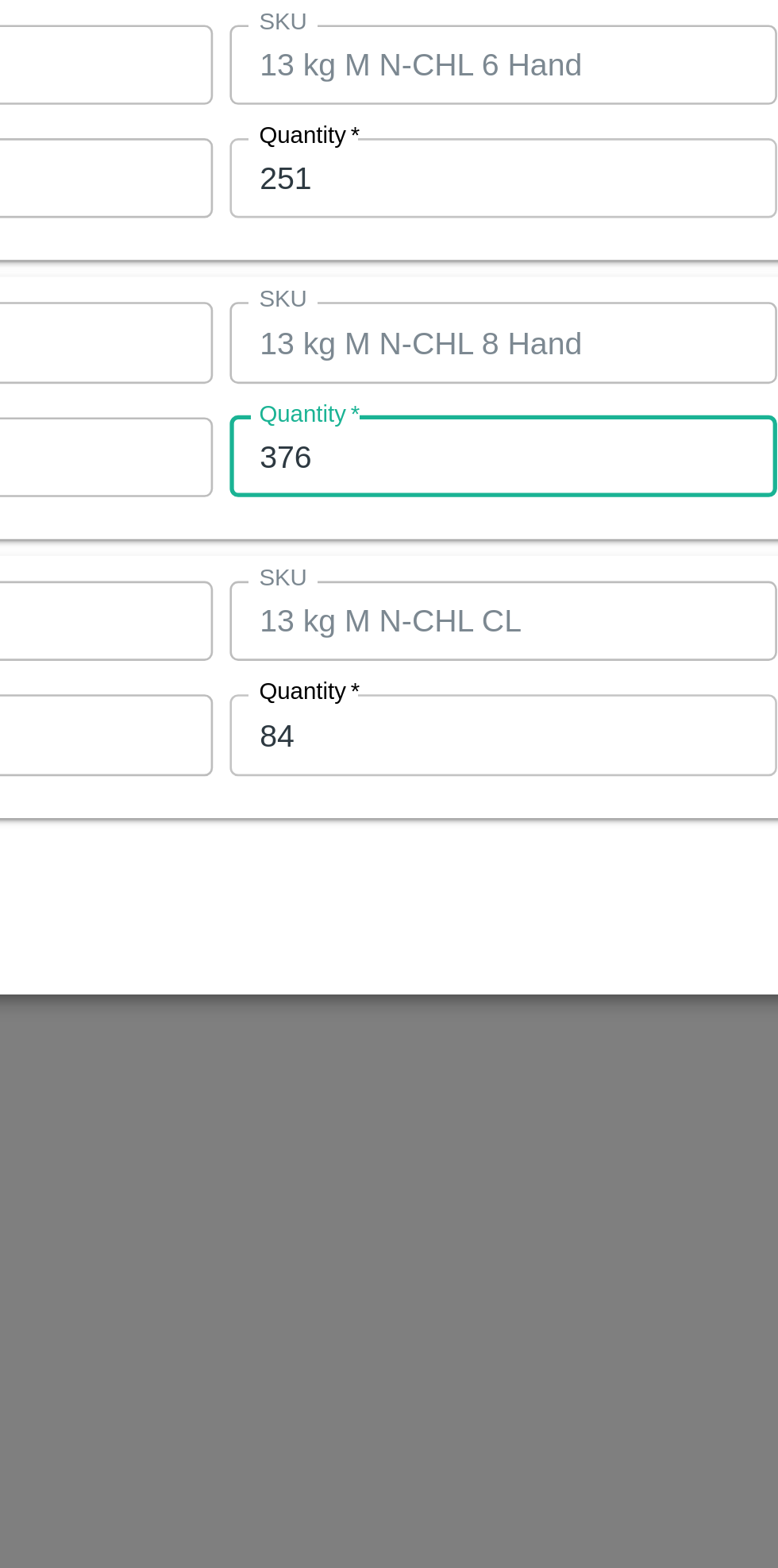
type input "376"
click at [329, 973] on input "84" at bounding box center [360, 971] width 207 height 30
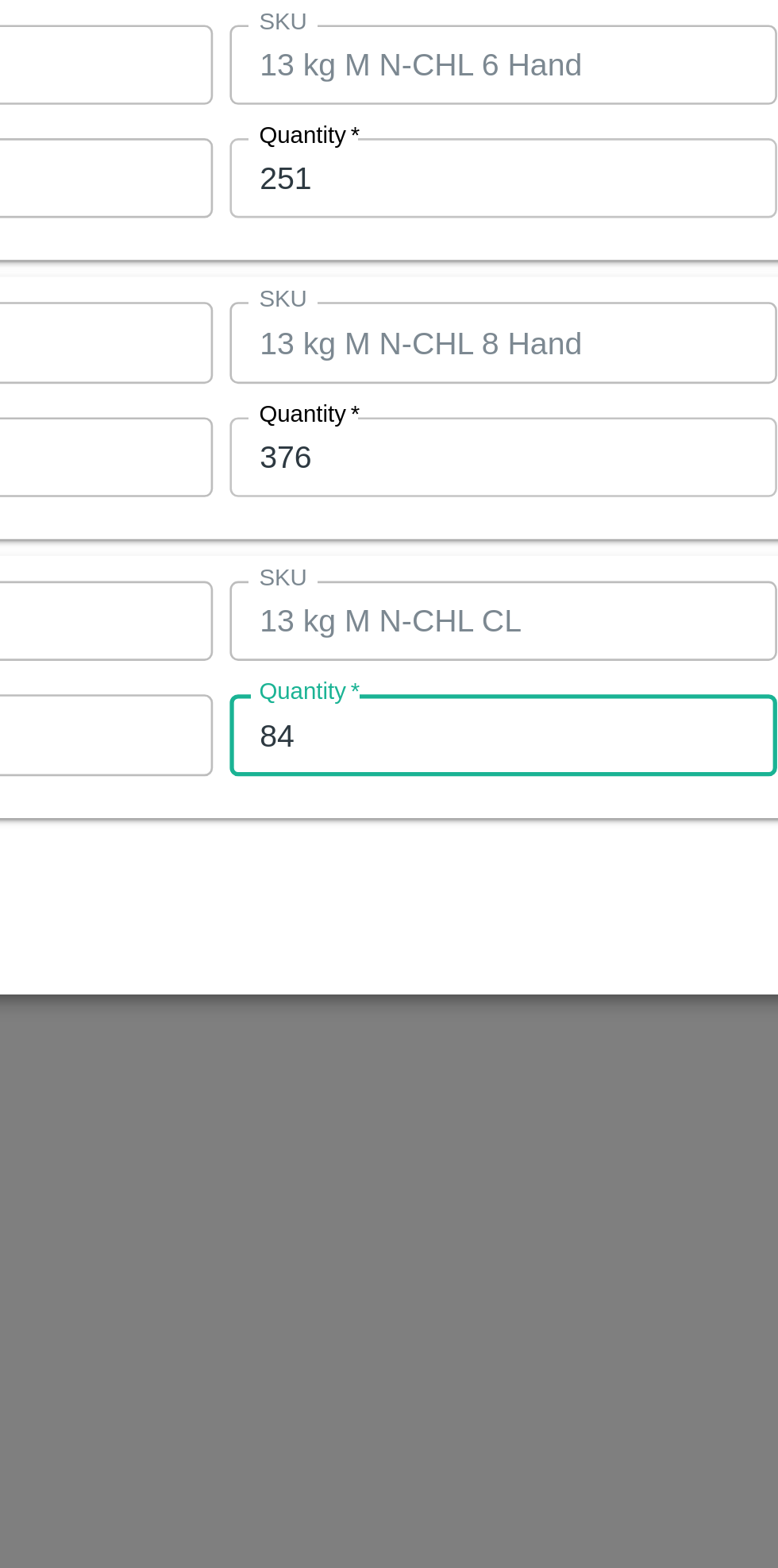
type input "8"
type input "73"
click at [354, 1052] on div "Cancel Save" at bounding box center [389, 1039] width 723 height 47
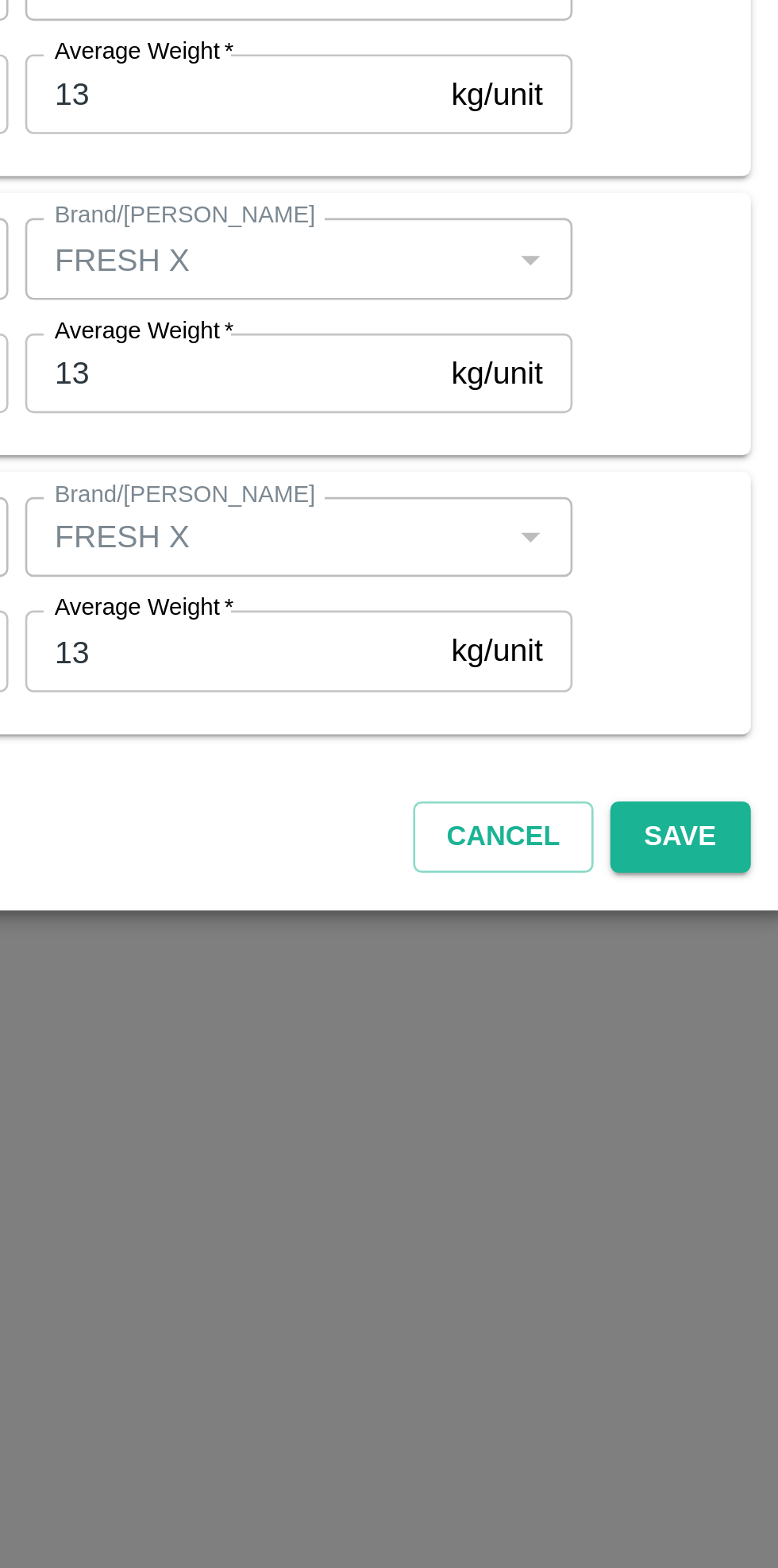
click at [719, 1040] on button "Save" at bounding box center [718, 1042] width 53 height 28
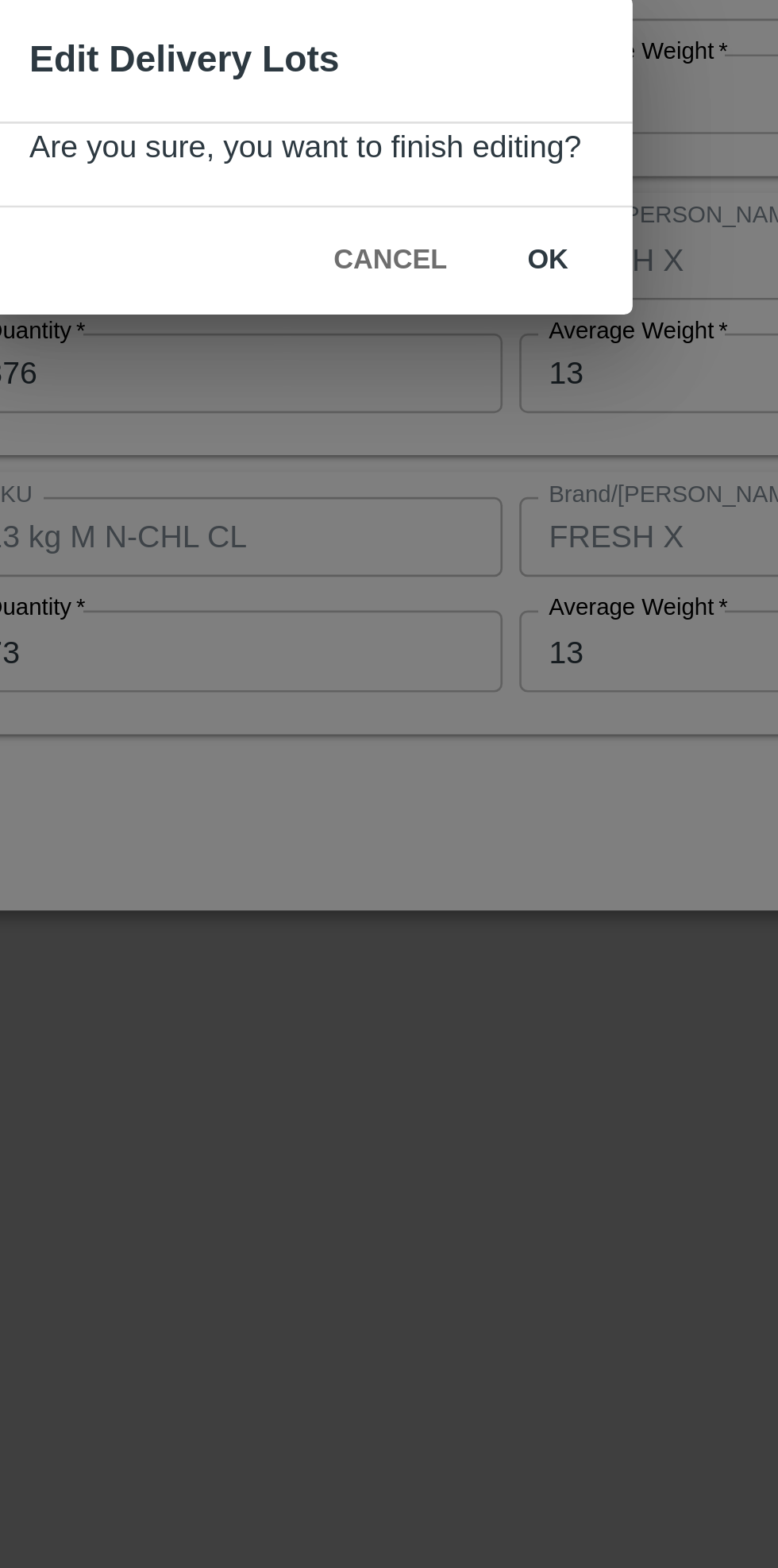
click at [475, 819] on button "ok" at bounding box center [480, 824] width 51 height 28
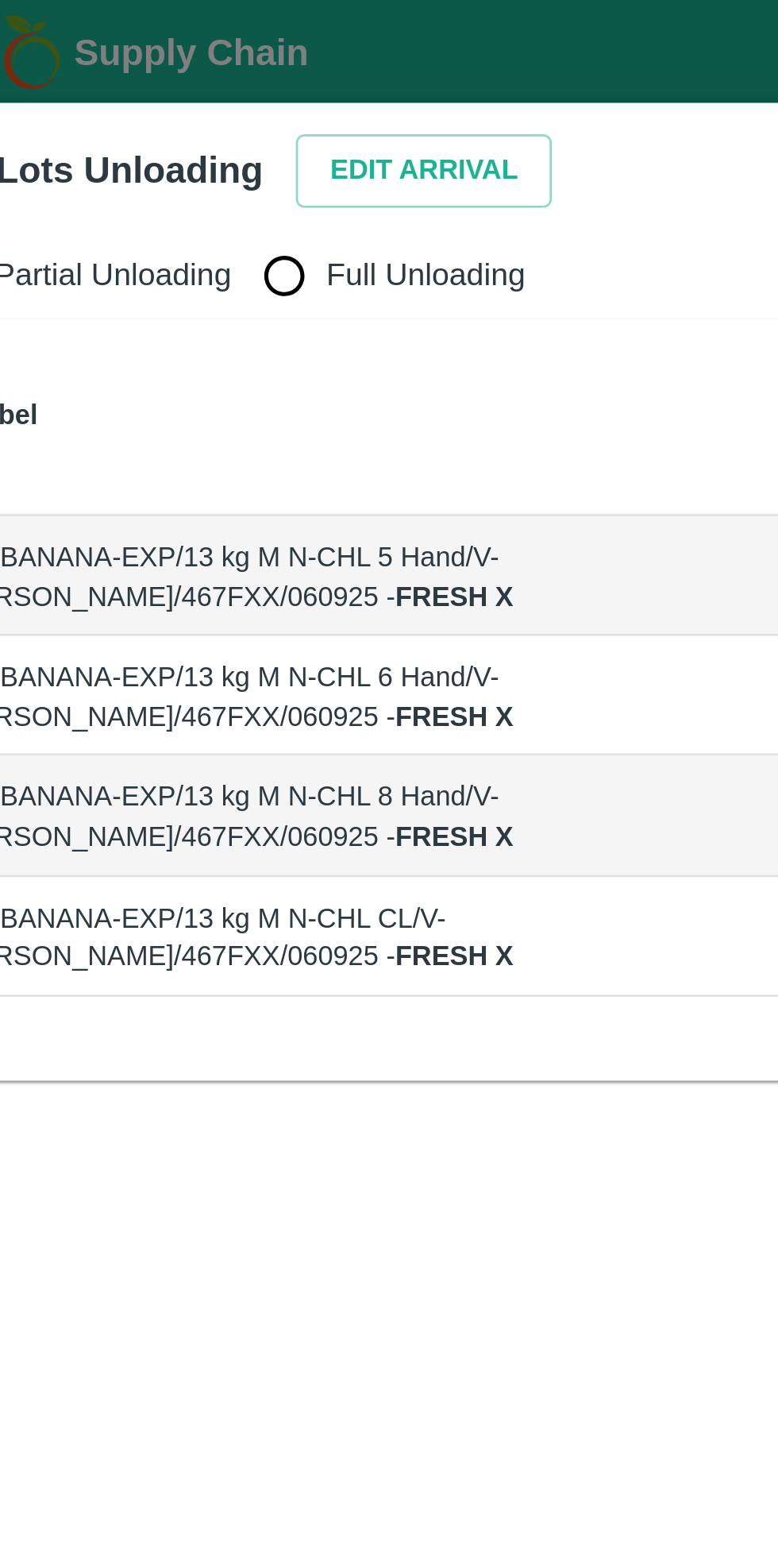
click at [153, 100] on input "Full Unloading" at bounding box center [150, 104] width 32 height 32
radio input "true"
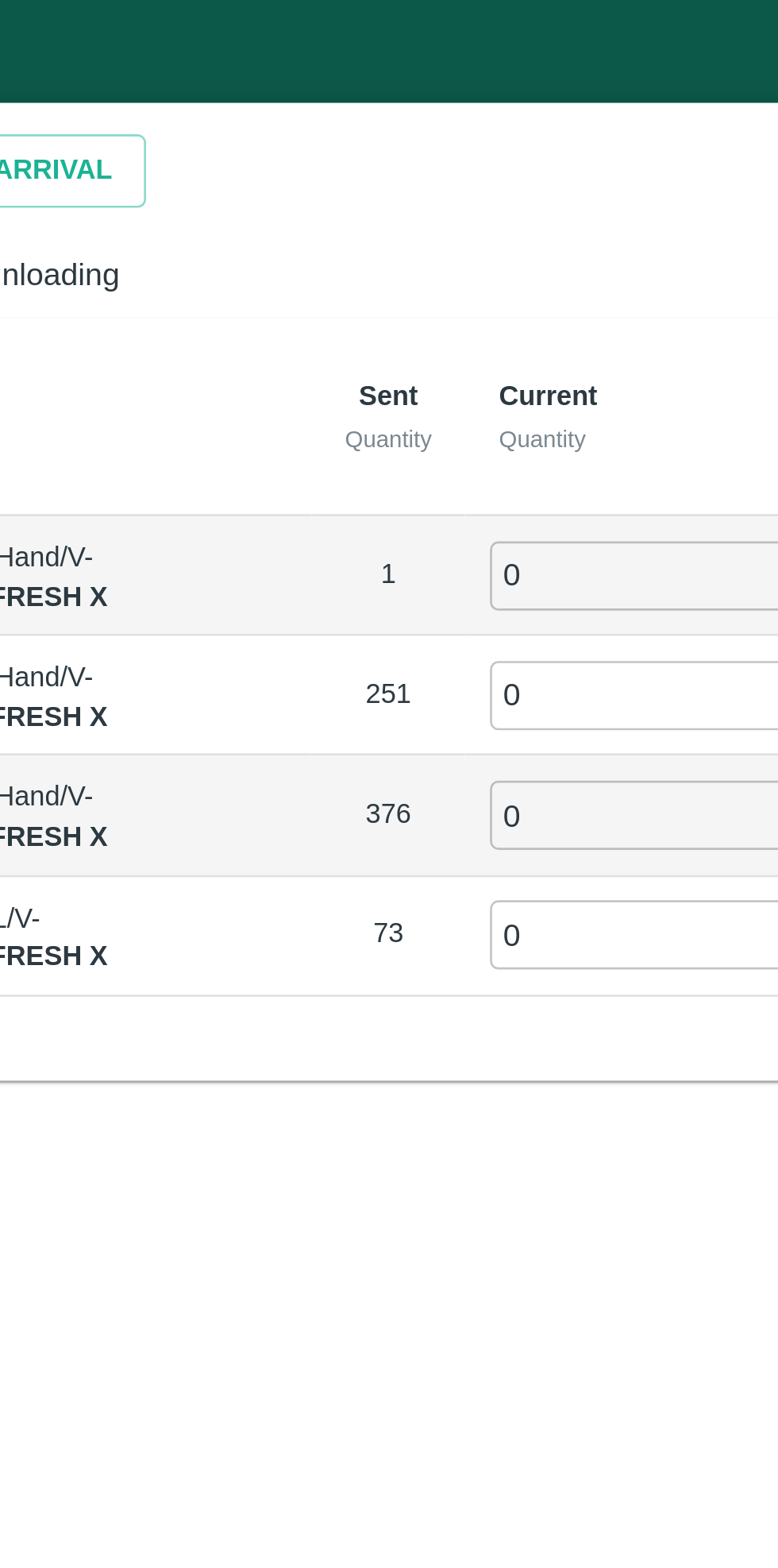
click at [414, 214] on input "0" at bounding box center [440, 217] width 115 height 26
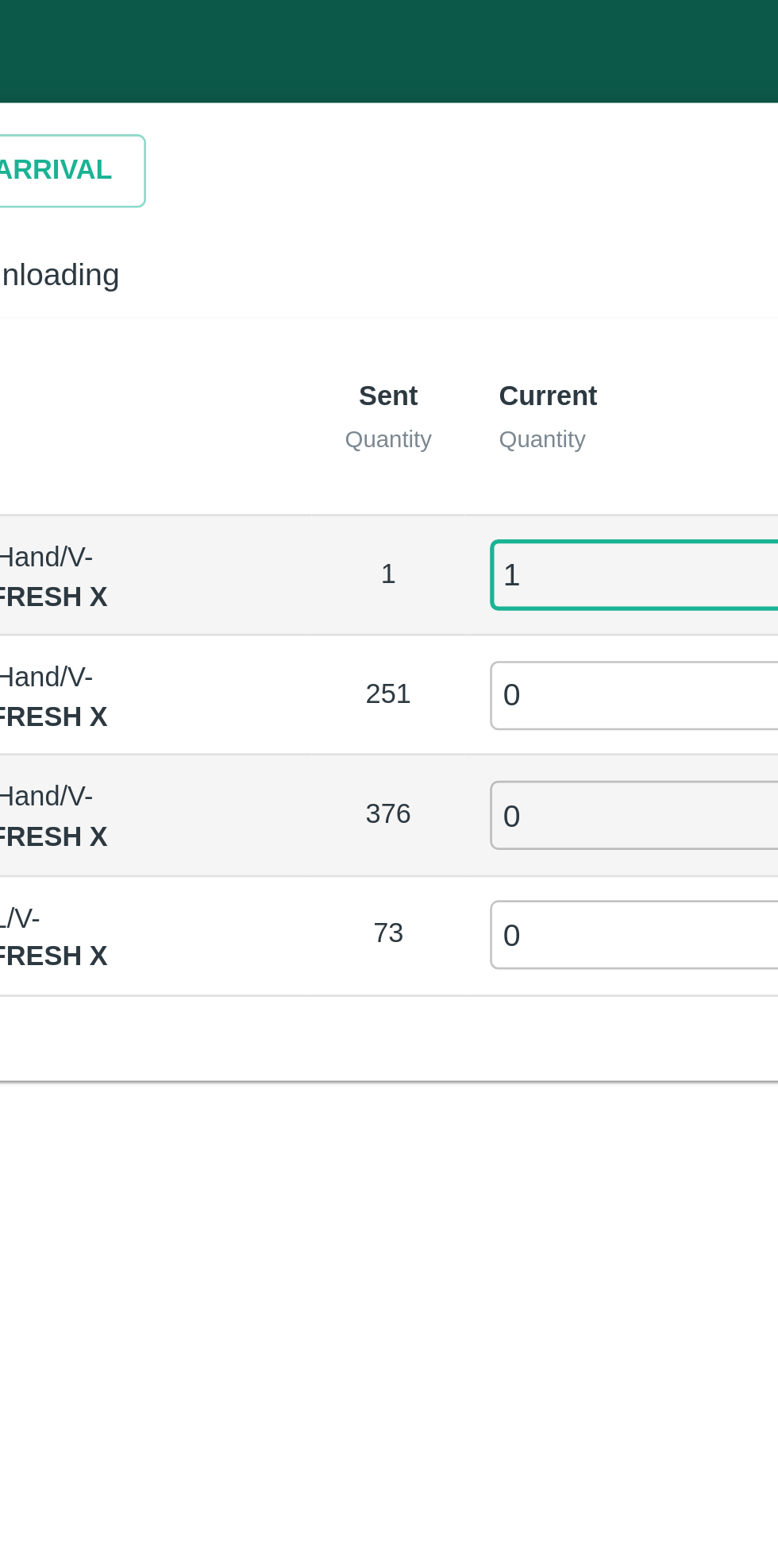
type input "1"
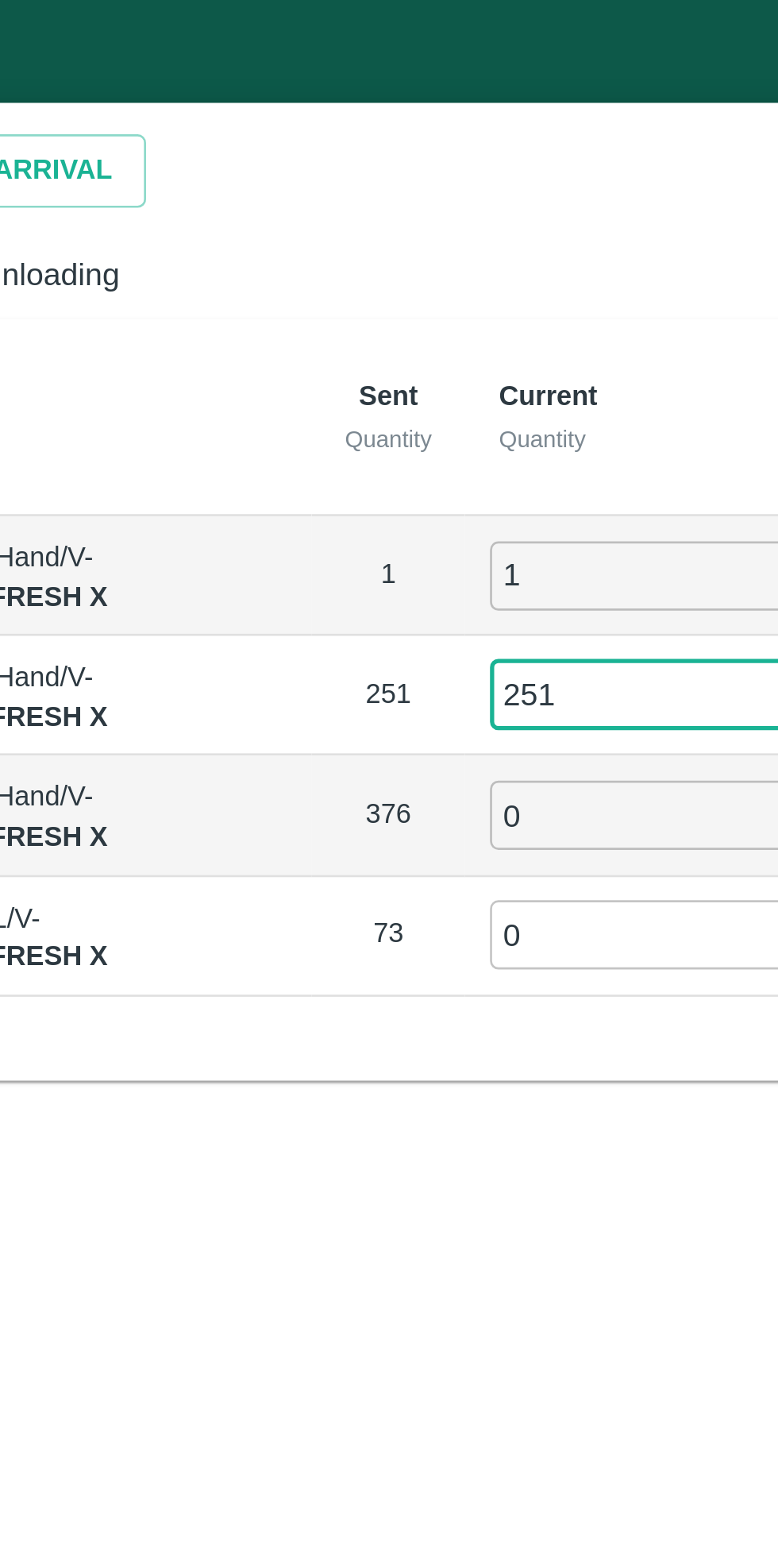
type input "251"
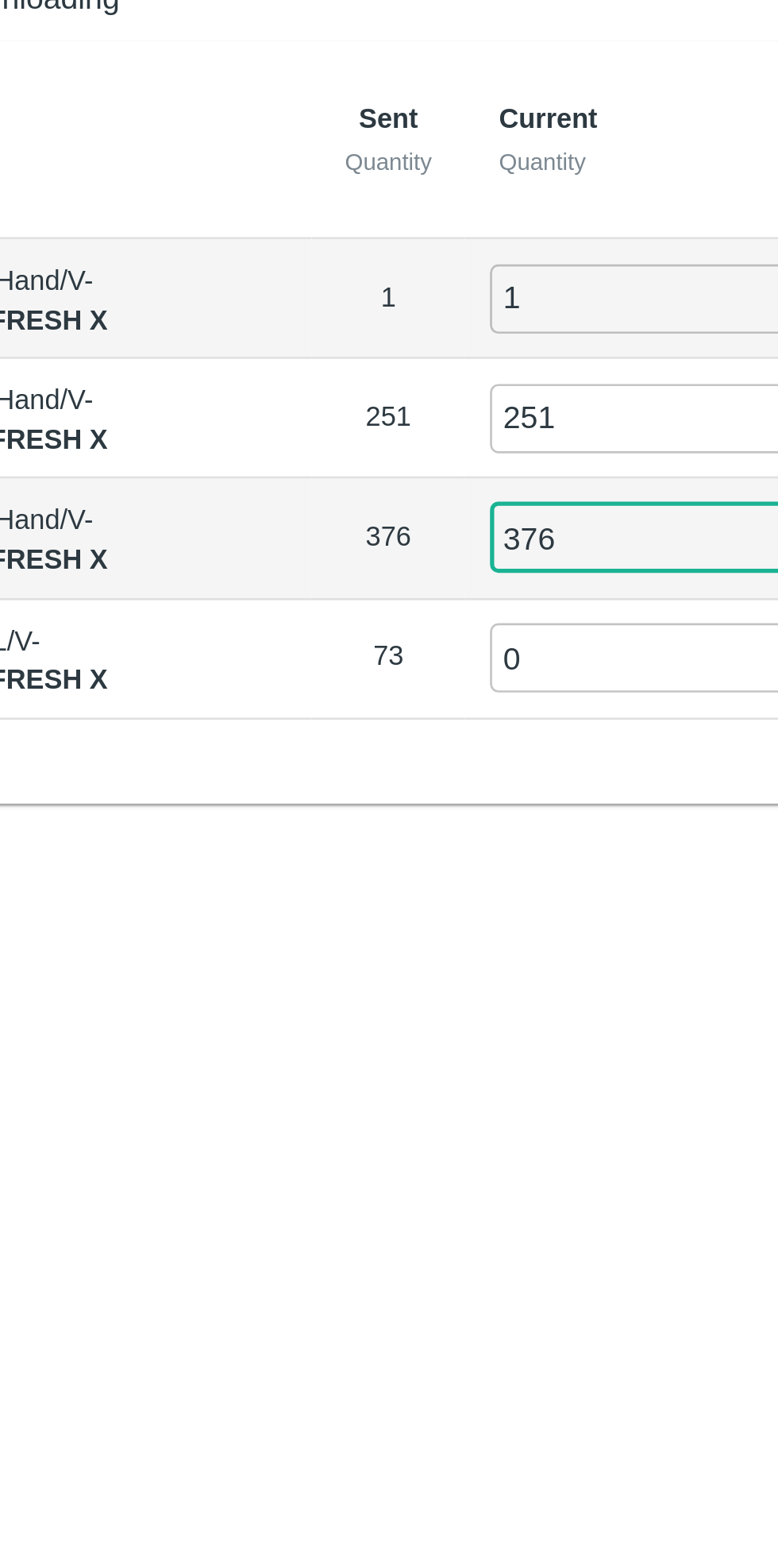
type input "376"
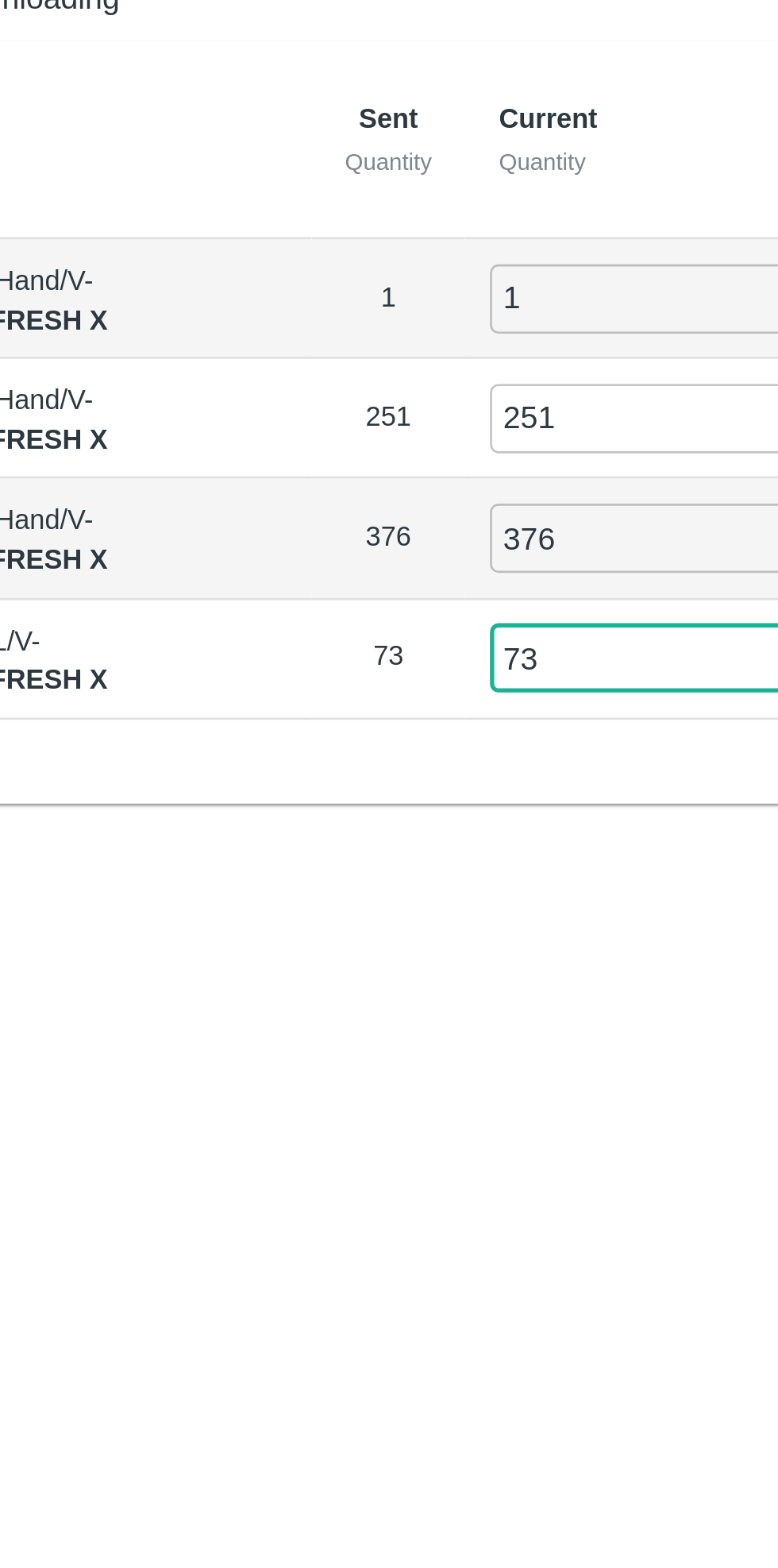
type input "73"
click at [302, 430] on div "Partial Unloading Full Unloading Label Sent Quantity Current Quantity Has Parti…" at bounding box center [389, 780] width 754 height 1396
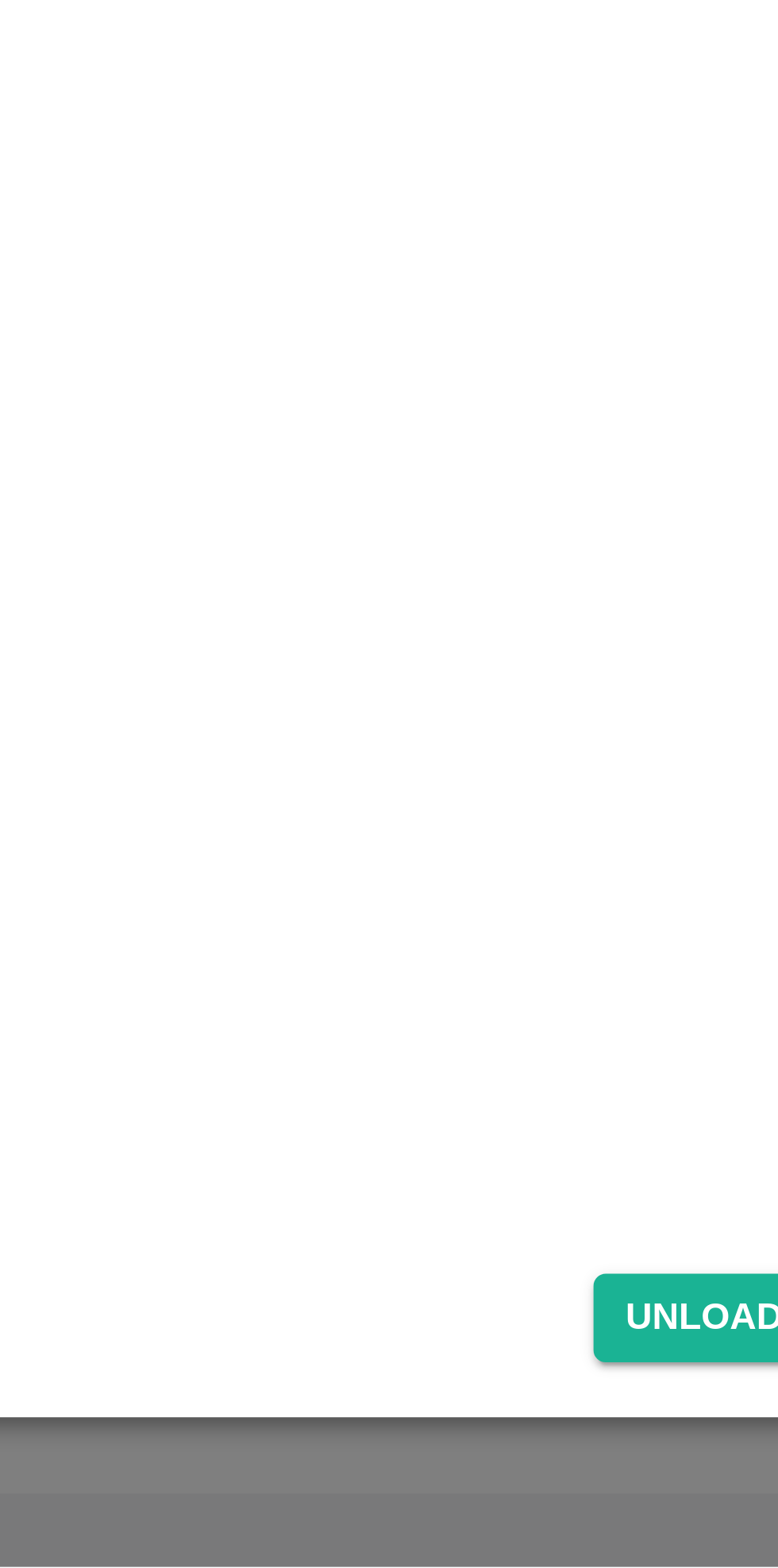
click at [727, 1499] on button "Unload" at bounding box center [725, 1502] width 57 height 23
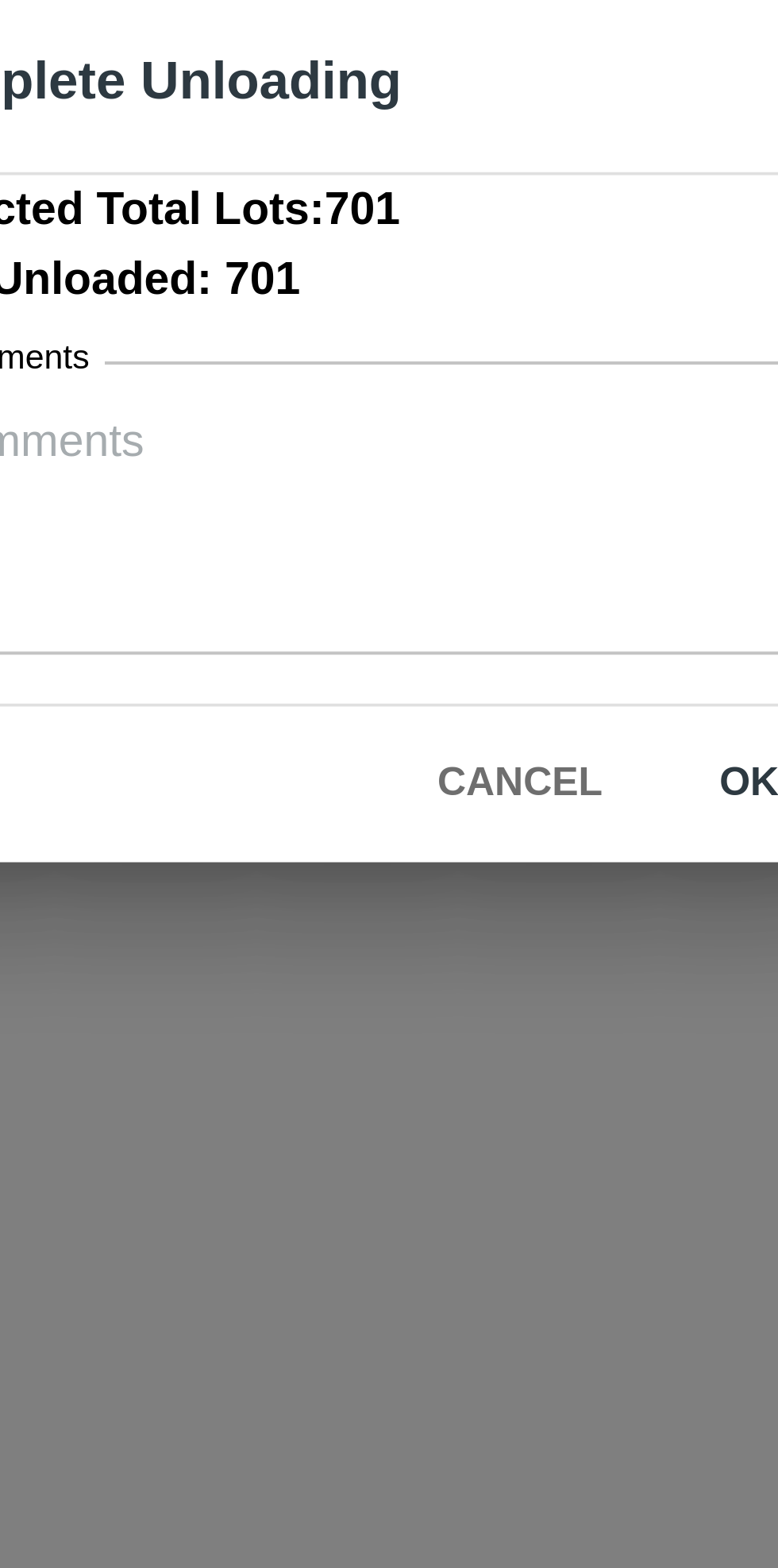
click at [493, 876] on button "ok" at bounding box center [495, 877] width 51 height 28
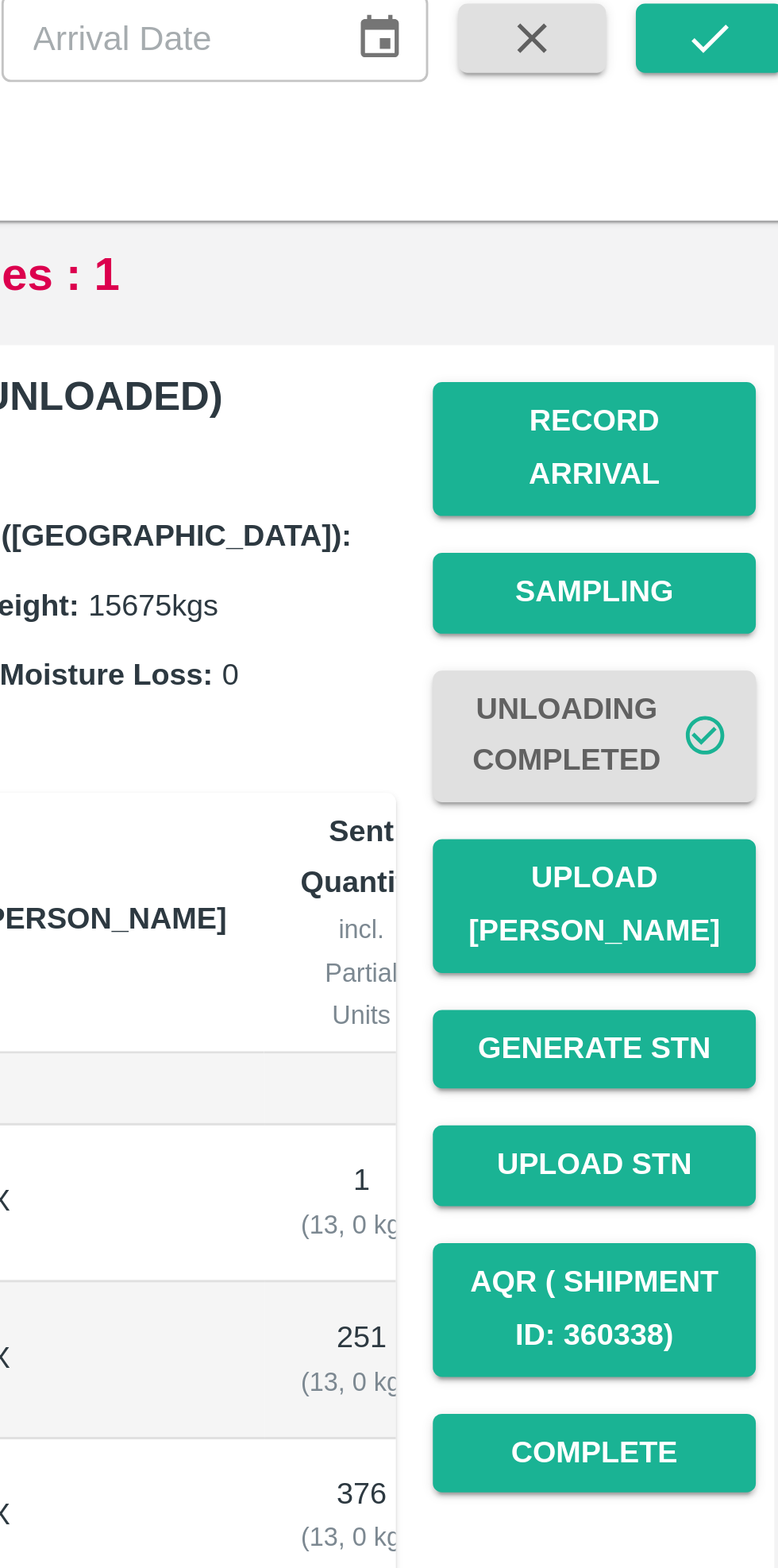
click at [709, 398] on button "Upload [PERSON_NAME]" at bounding box center [697, 414] width 111 height 46
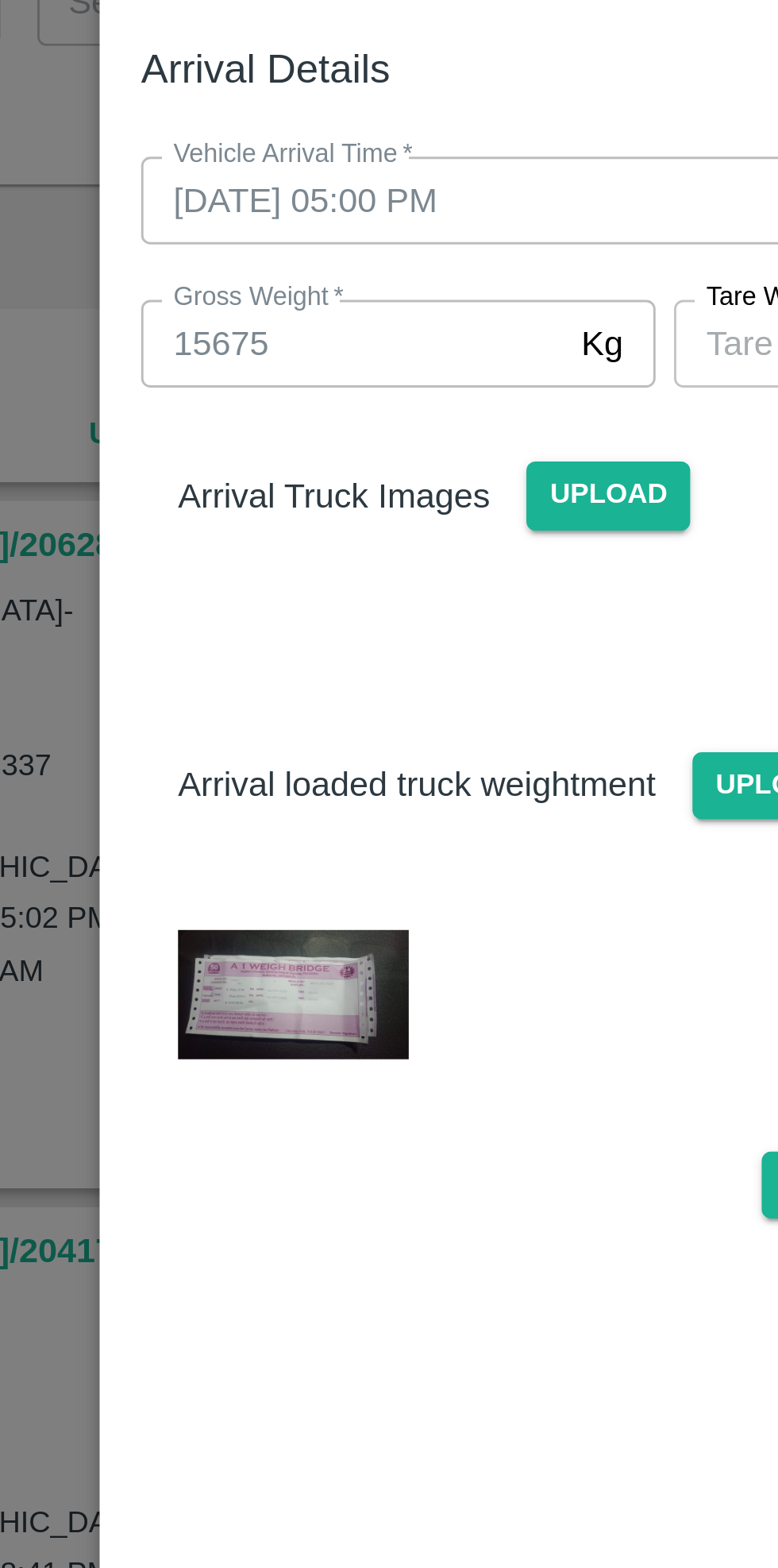
click at [266, 457] on img at bounding box center [261, 457] width 79 height 45
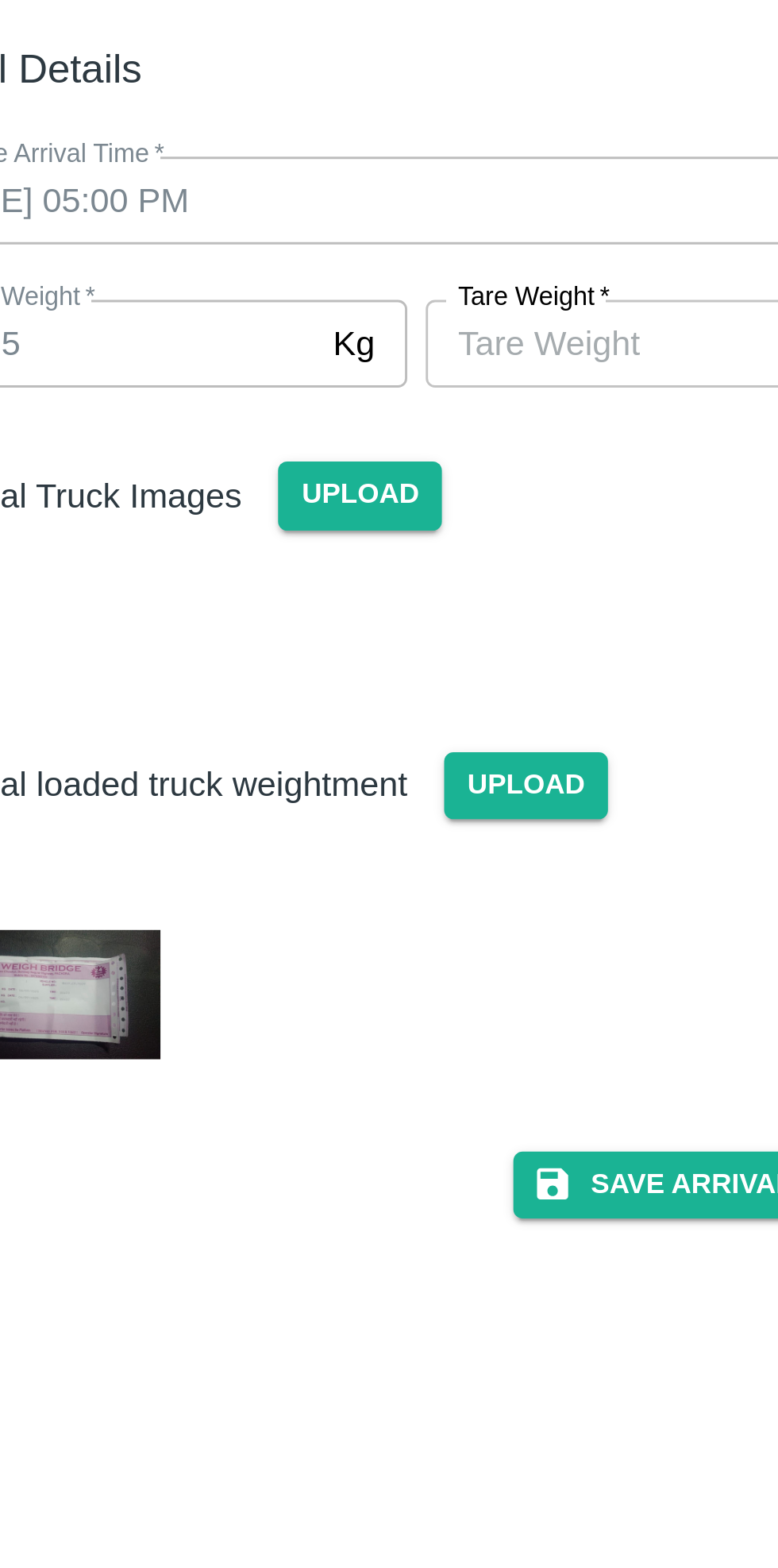
click at [473, 235] on input "[PERSON_NAME]   *" at bounding box center [465, 233] width 145 height 30
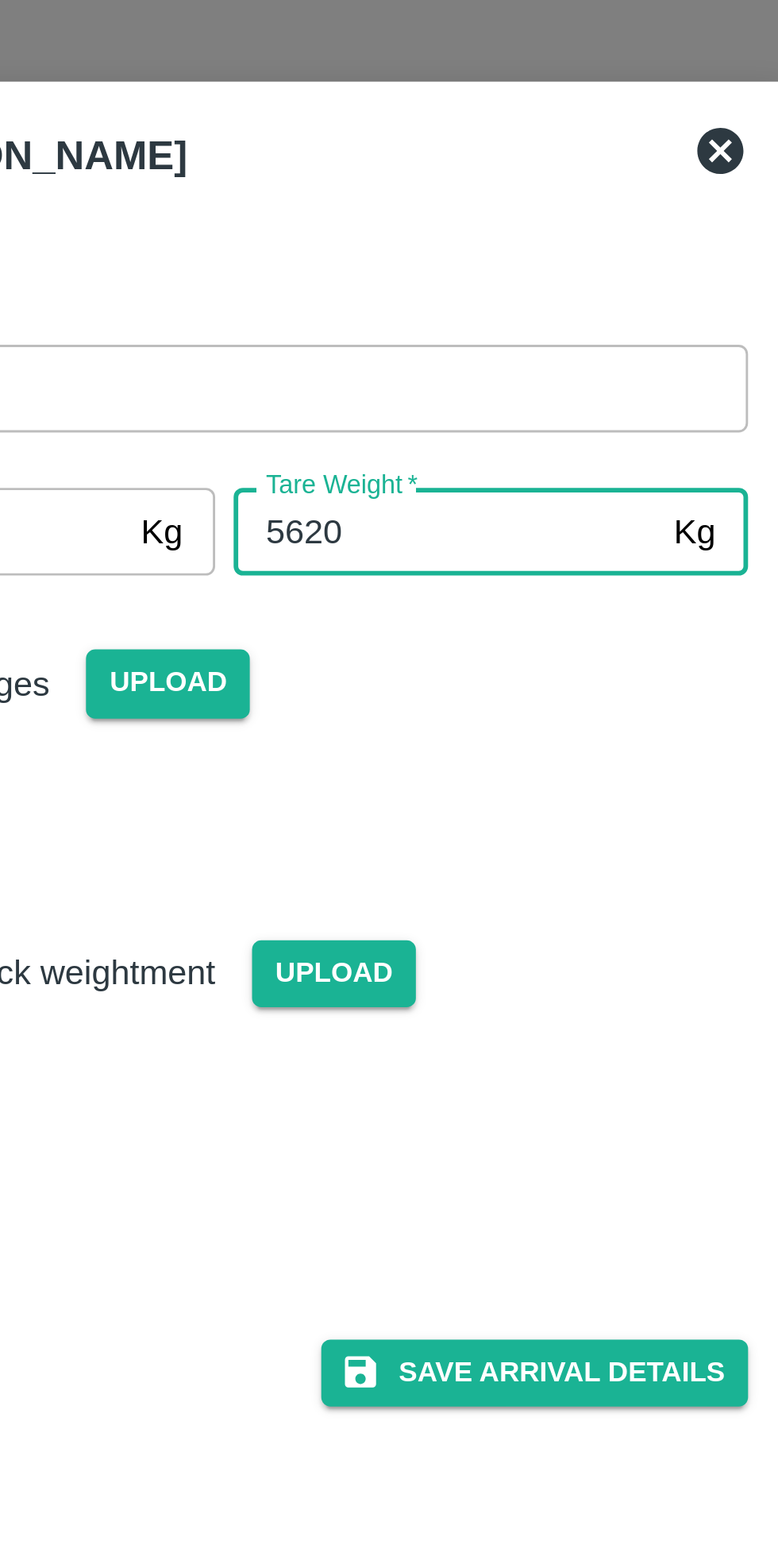
type input "5620"
click at [519, 296] on div "Arrival Truck Images Upload" at bounding box center [388, 273] width 386 height 48
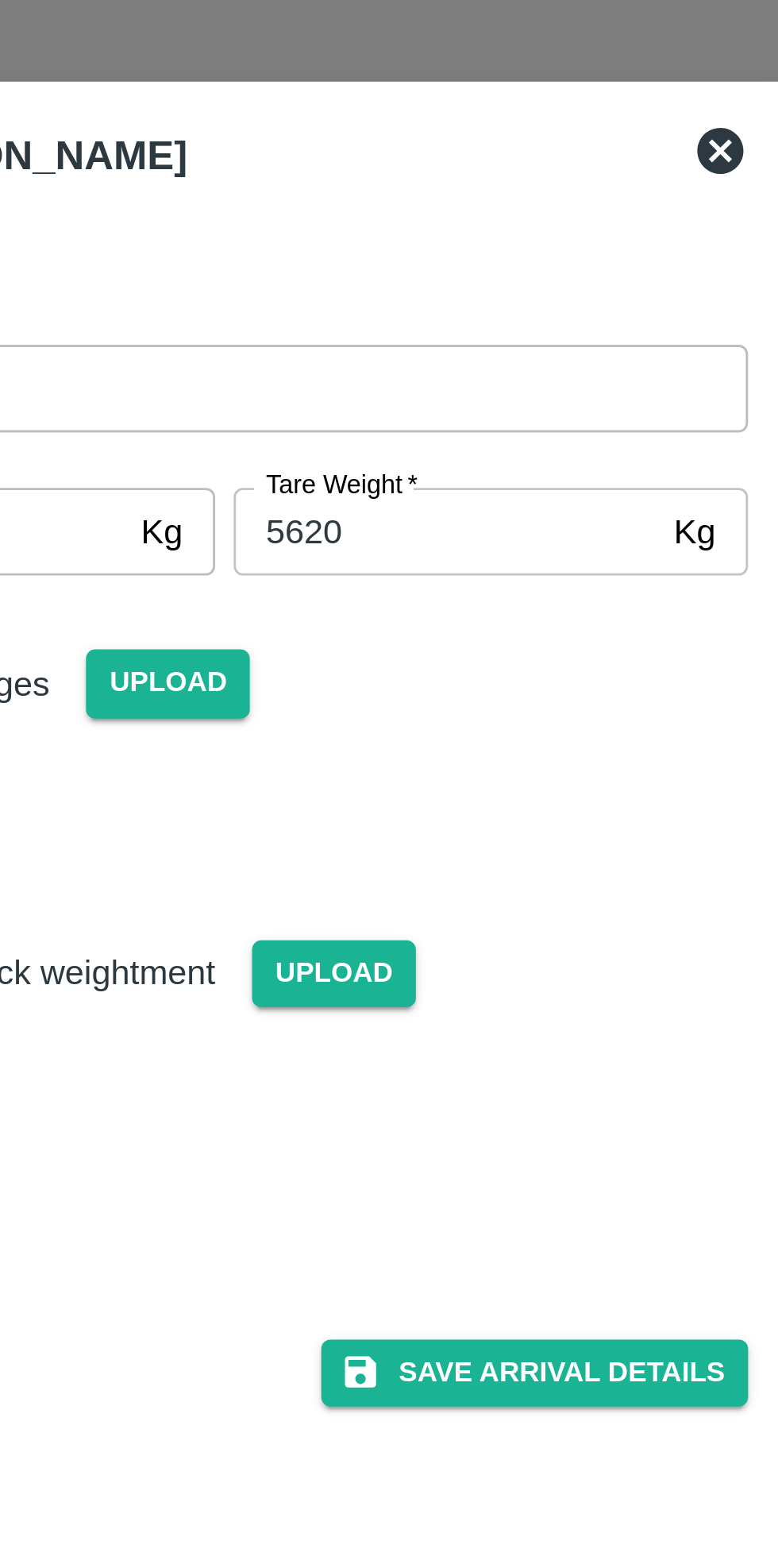
click at [500, 525] on button "Save Arrival Details" at bounding box center [496, 523] width 147 height 23
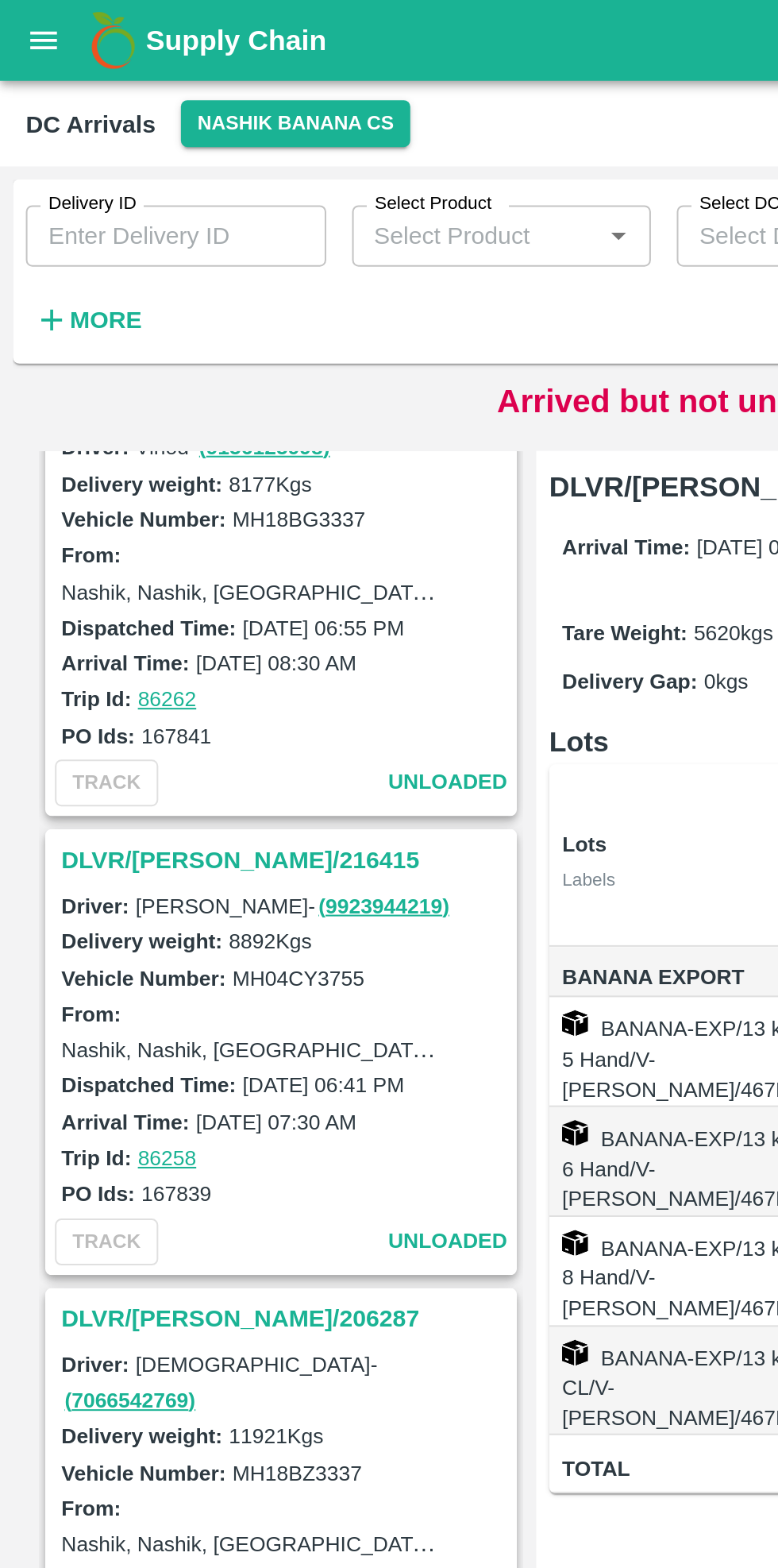
click at [20, 28] on icon "open drawer" at bounding box center [22, 20] width 17 height 17
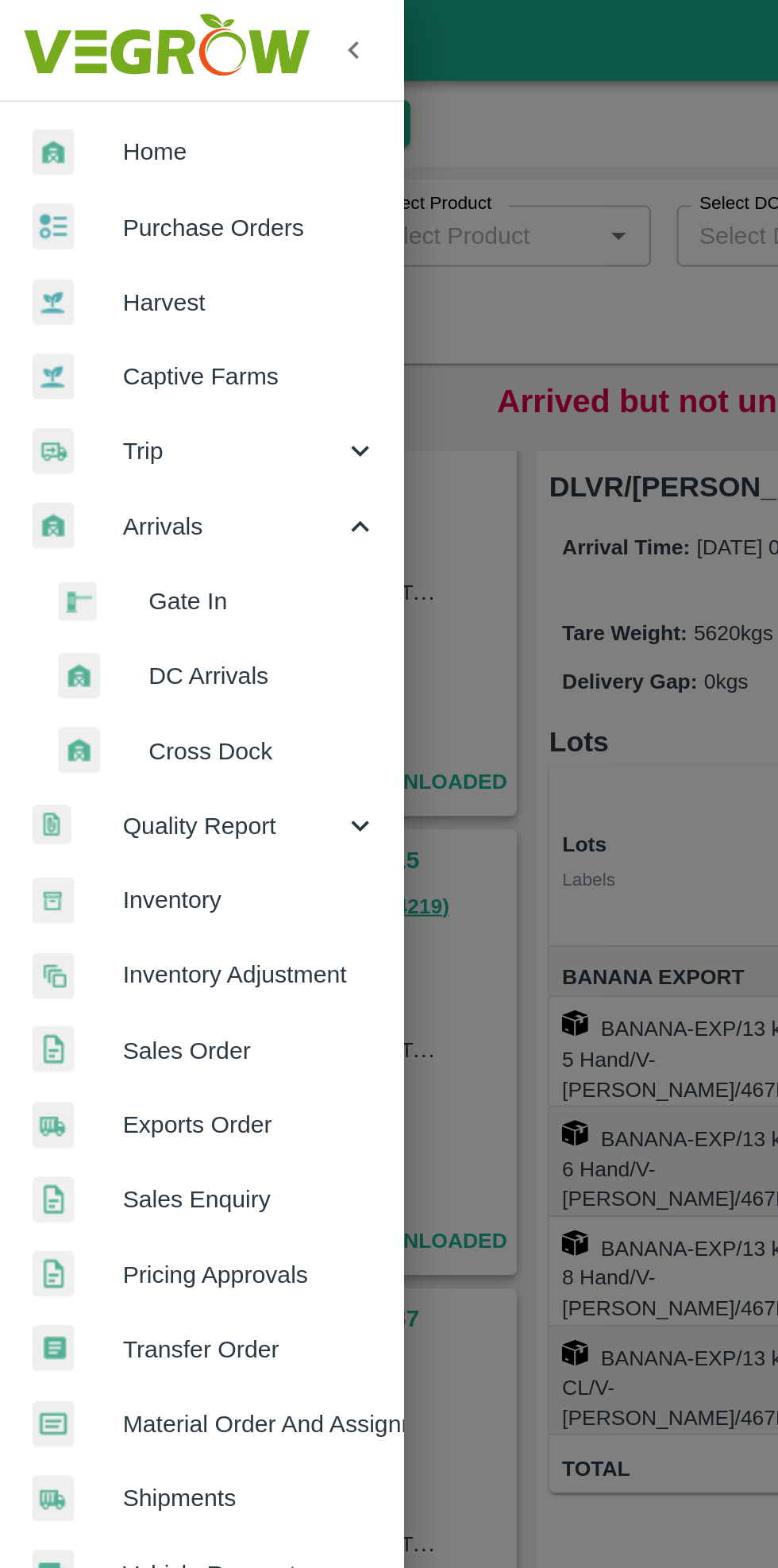
click at [117, 329] on span "DC Arrivals" at bounding box center [129, 332] width 113 height 17
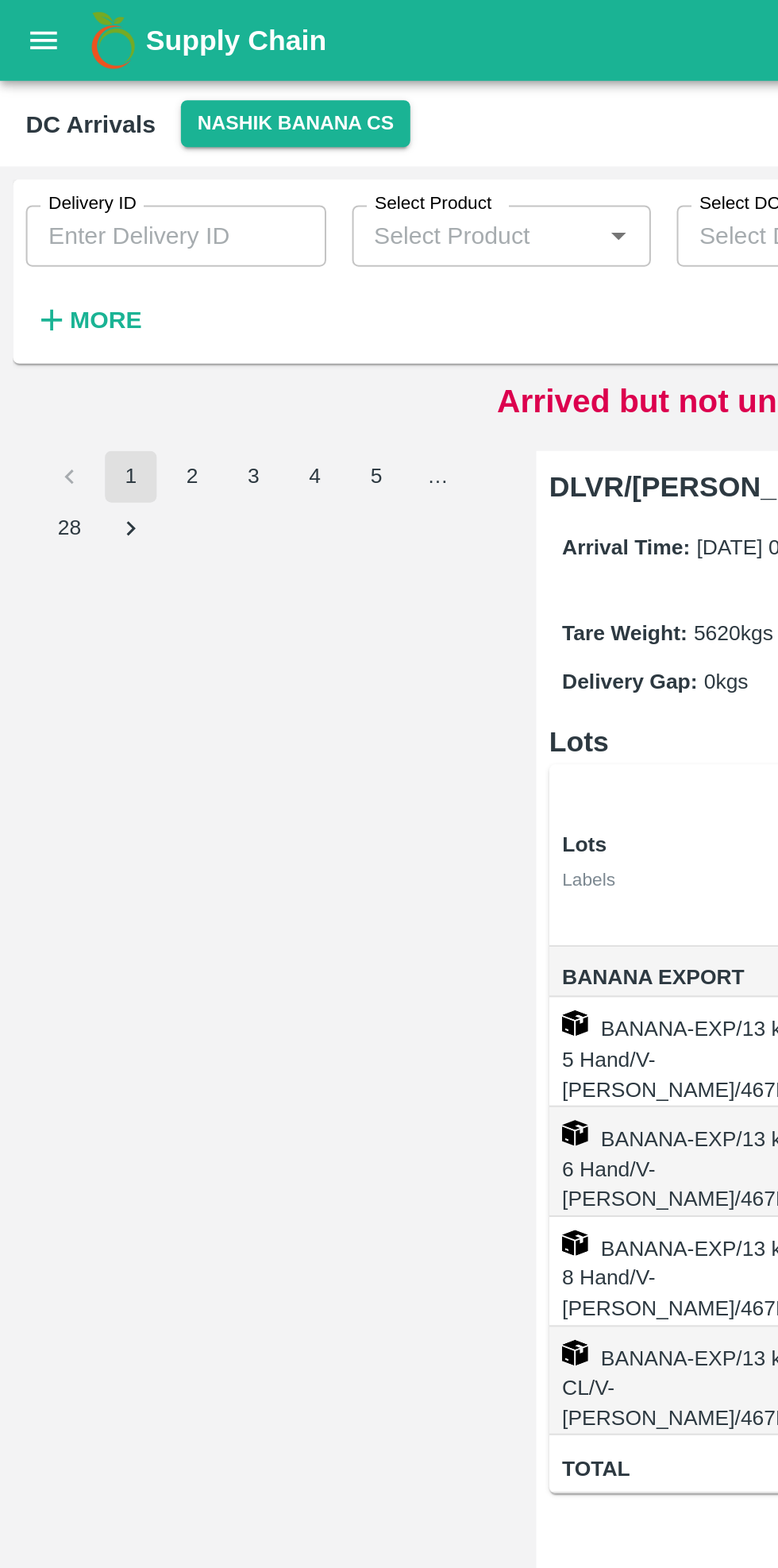
click at [7, 28] on button "open drawer" at bounding box center [22, 20] width 36 height 36
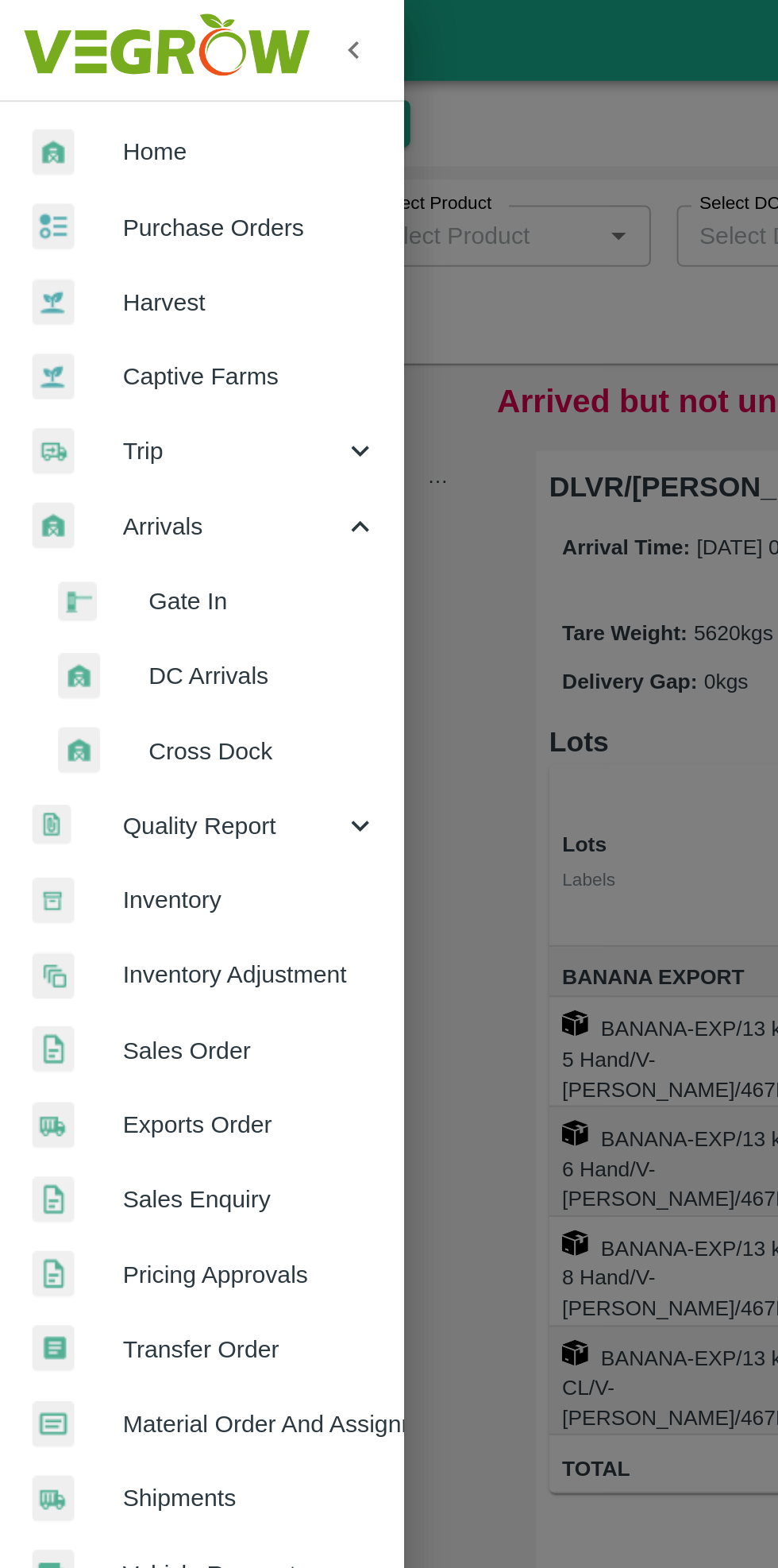
click at [106, 449] on span "Inventory" at bounding box center [122, 442] width 125 height 17
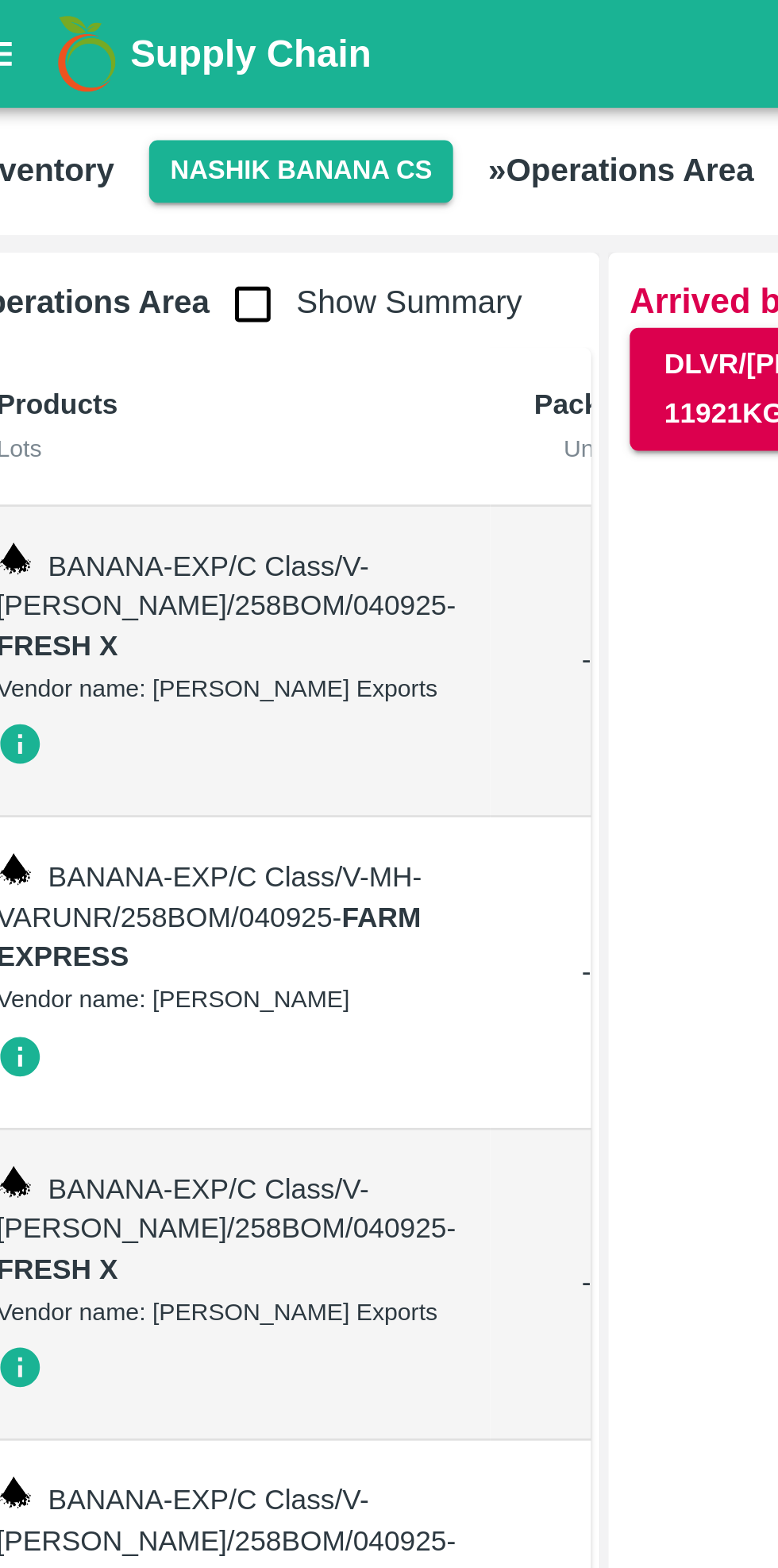
click at [110, 119] on input "checkbox" at bounding box center [116, 111] width 32 height 32
checkbox input "true"
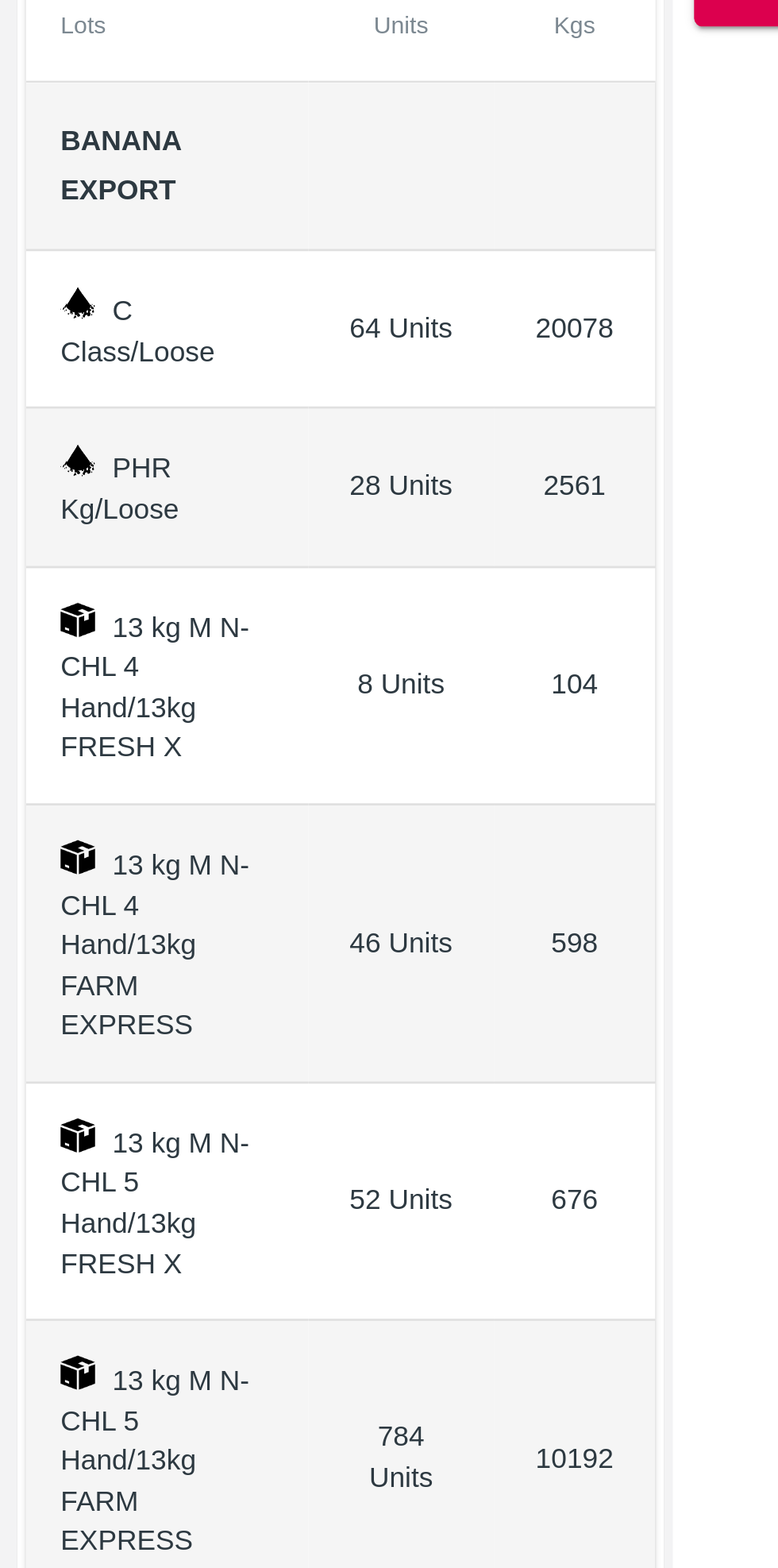
scroll to position [28, 0]
